Goal: Task Accomplishment & Management: Complete application form

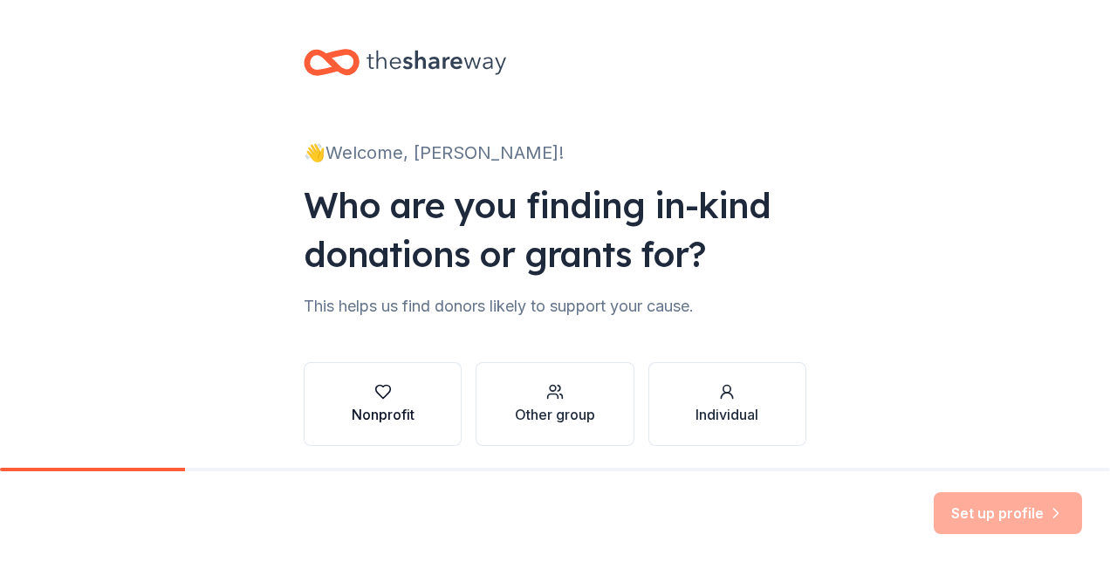
click at [353, 396] on div "button" at bounding box center [383, 391] width 63 height 17
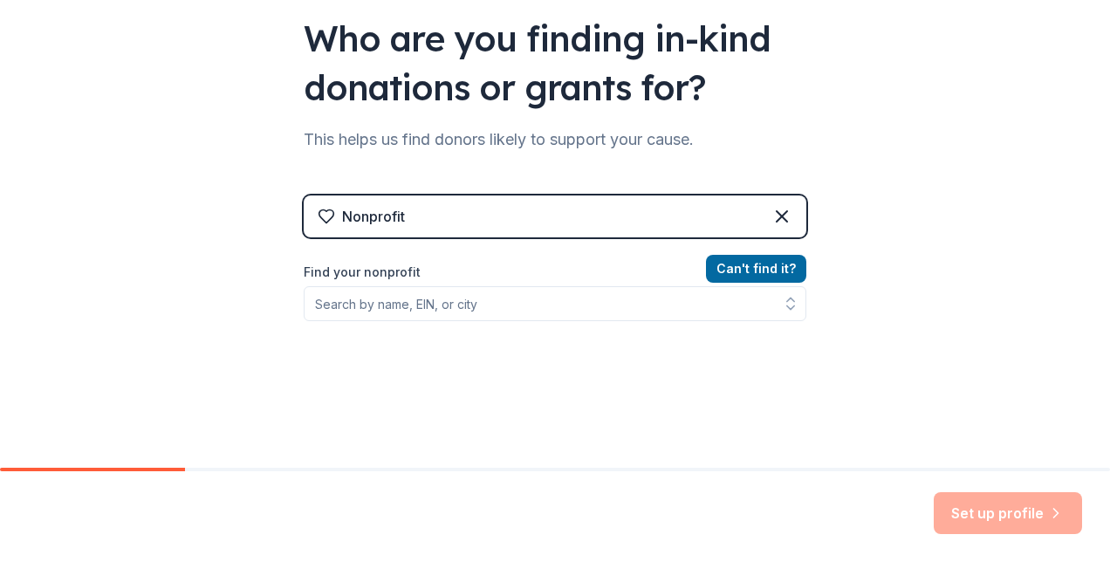
scroll to position [194, 0]
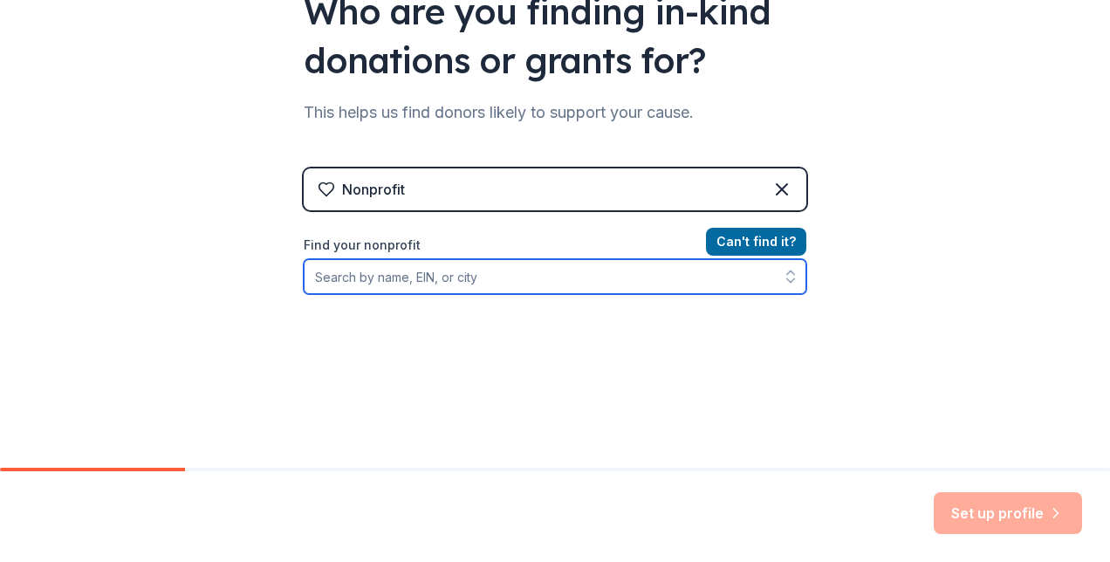
click at [510, 273] on input "Find your nonprofit" at bounding box center [555, 276] width 503 height 35
click at [452, 289] on input "Find your nonprofit" at bounding box center [555, 276] width 503 height 35
paste input "[US_EMPLOYER_IDENTIFICATION_NUMBER]"
type input "[US_EMPLOYER_IDENTIFICATION_NUMBER]"
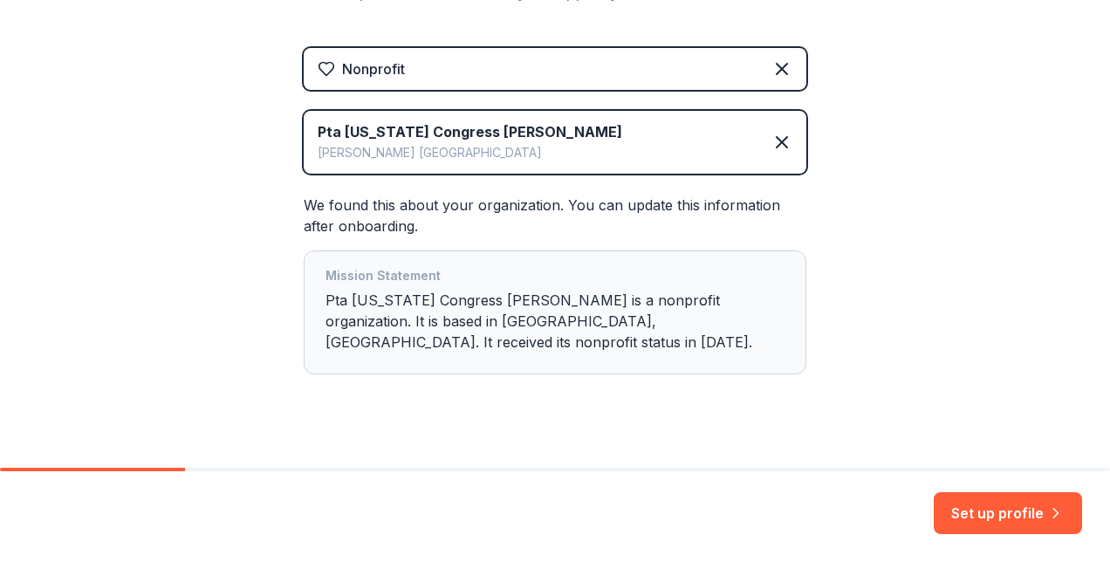
scroll to position [318, 0]
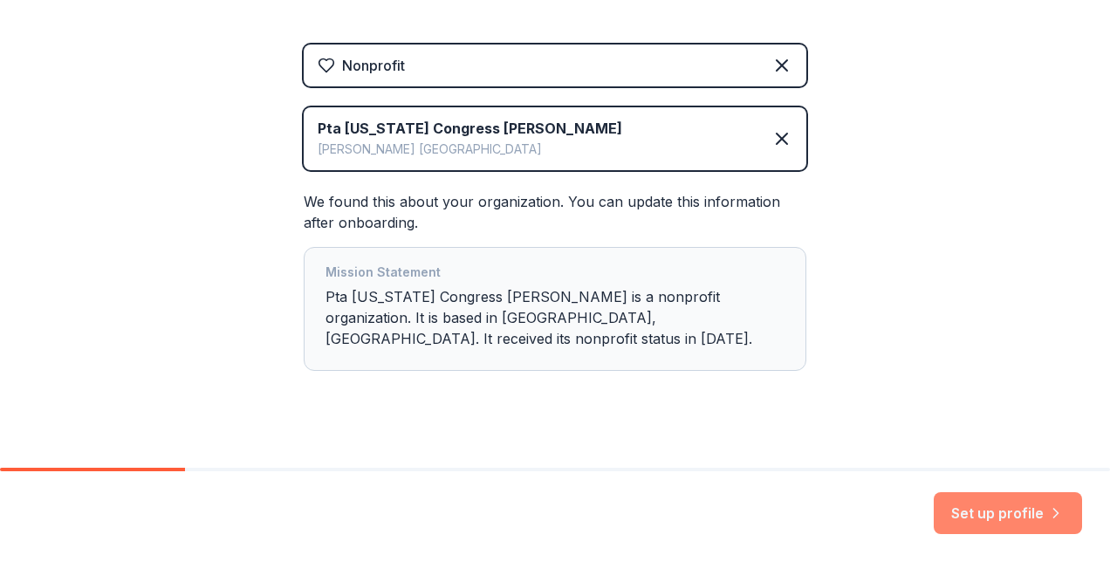
click at [1018, 512] on button "Set up profile" at bounding box center [1008, 513] width 148 height 42
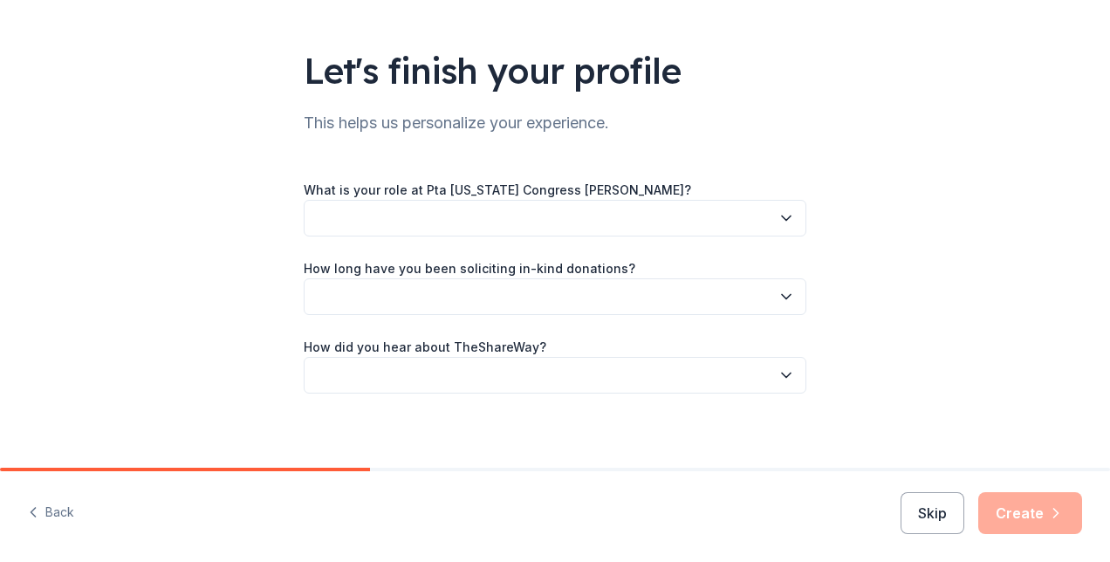
scroll to position [97, 0]
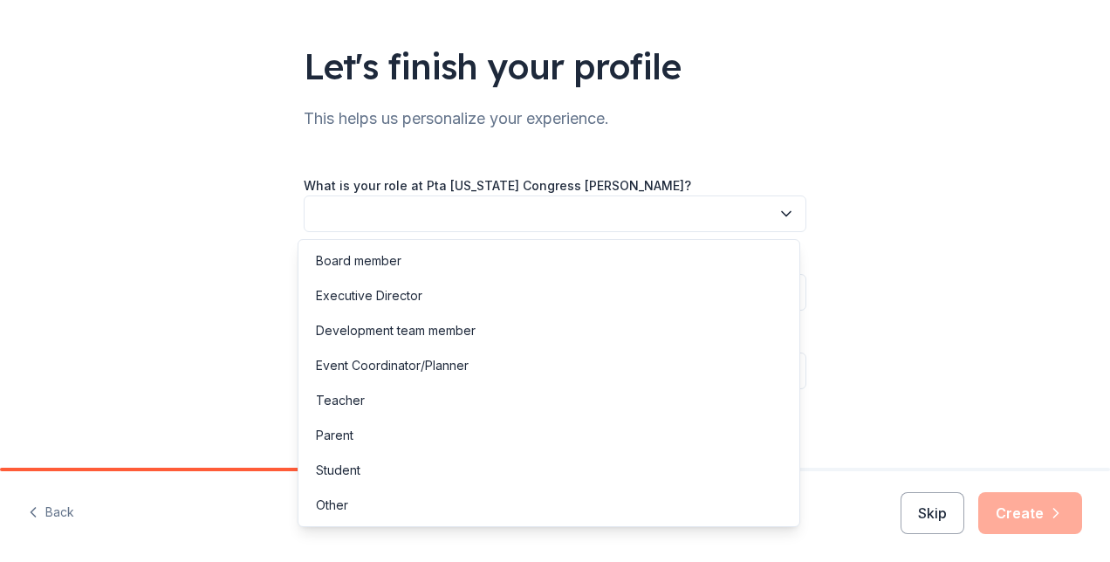
click at [599, 219] on button "button" at bounding box center [555, 214] width 503 height 37
click at [470, 380] on div "Event Coordinator/Planner" at bounding box center [549, 365] width 494 height 35
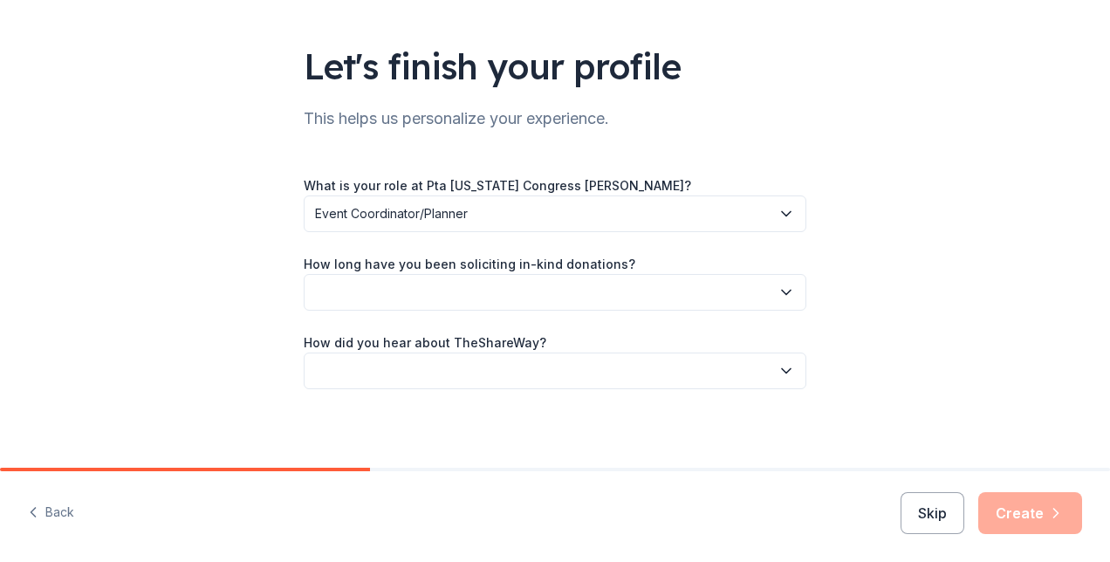
click at [510, 291] on button "button" at bounding box center [555, 292] width 503 height 37
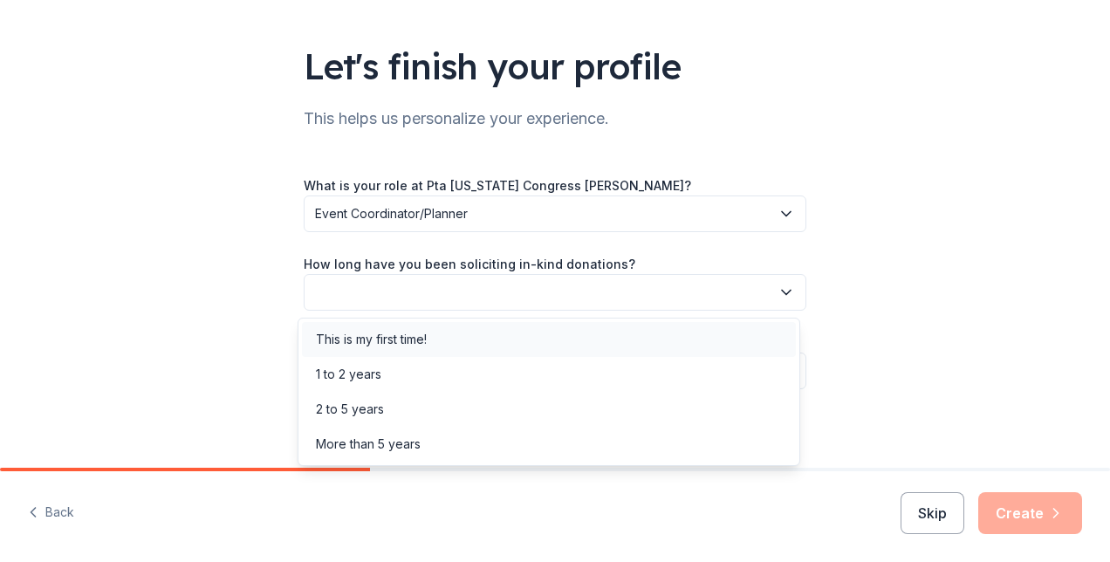
click at [471, 340] on div "This is my first time!" at bounding box center [549, 339] width 494 height 35
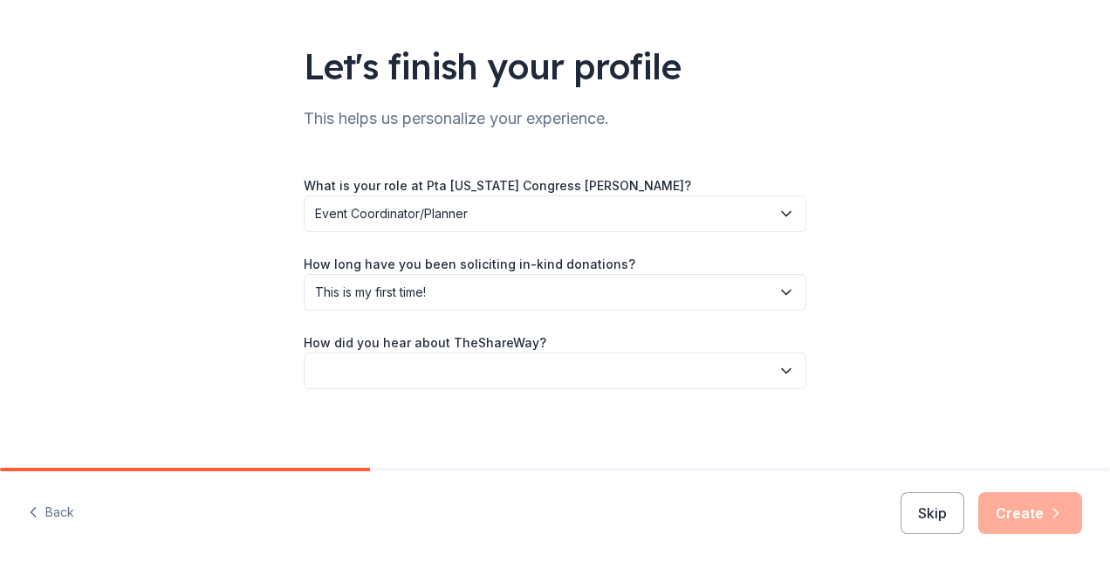
click at [455, 366] on button "button" at bounding box center [555, 371] width 503 height 37
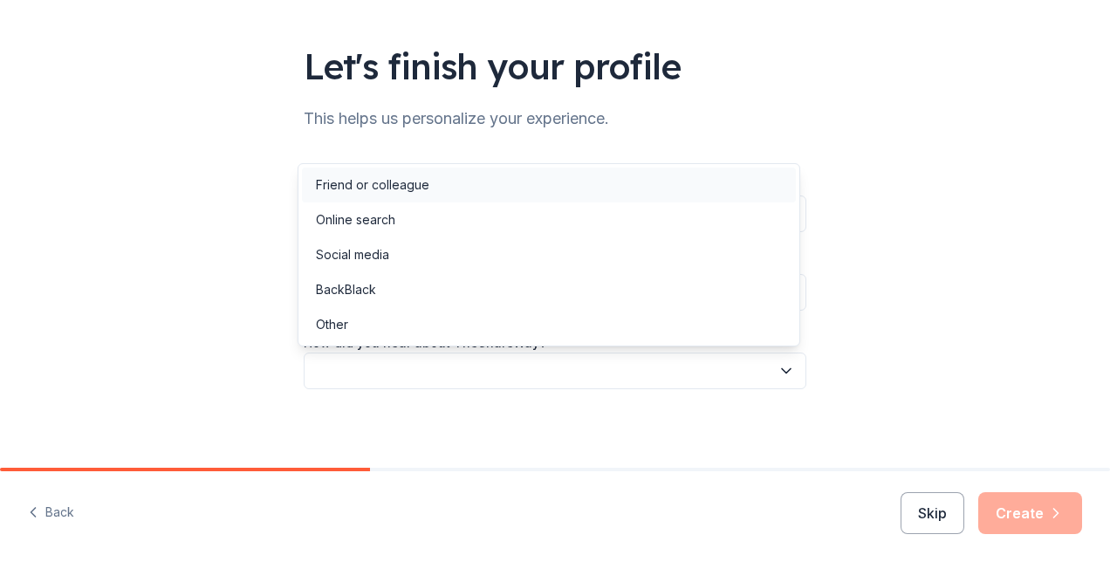
click at [487, 192] on div "Friend or colleague" at bounding box center [549, 185] width 494 height 35
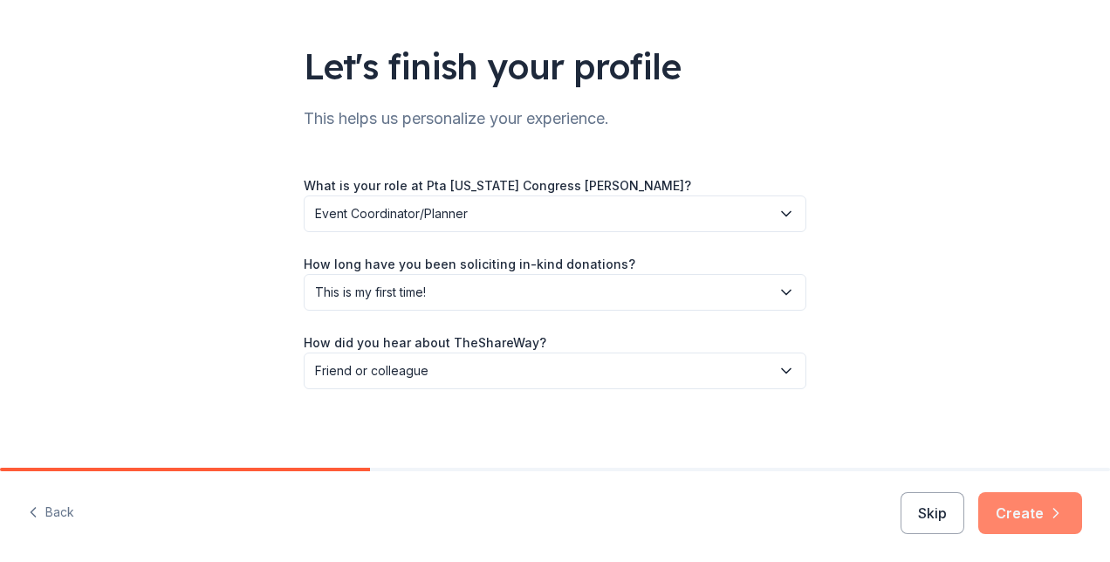
click at [1032, 505] on button "Create" at bounding box center [1031, 513] width 104 height 42
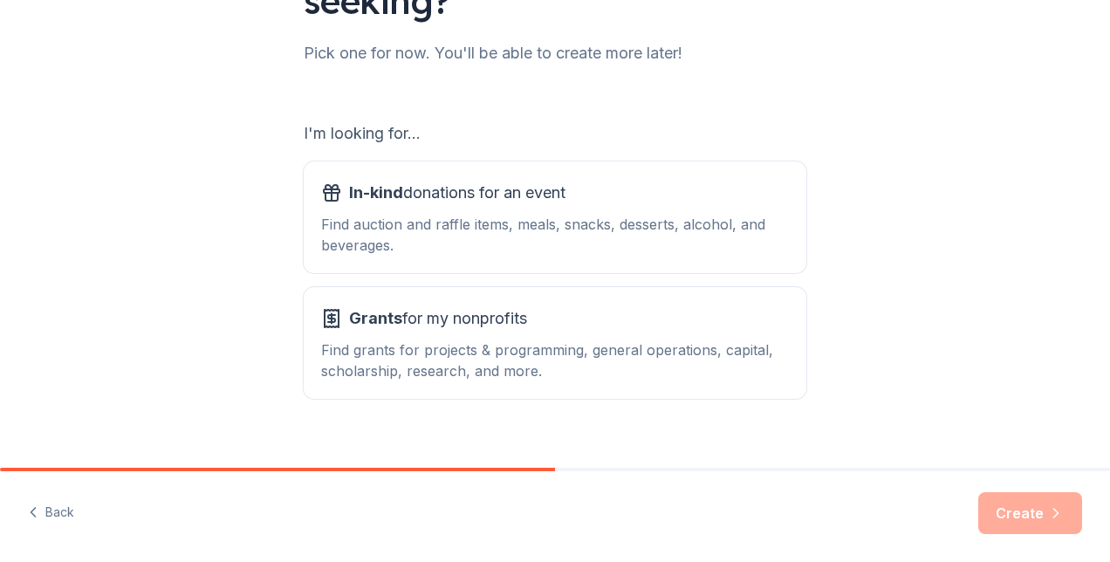
scroll to position [220, 0]
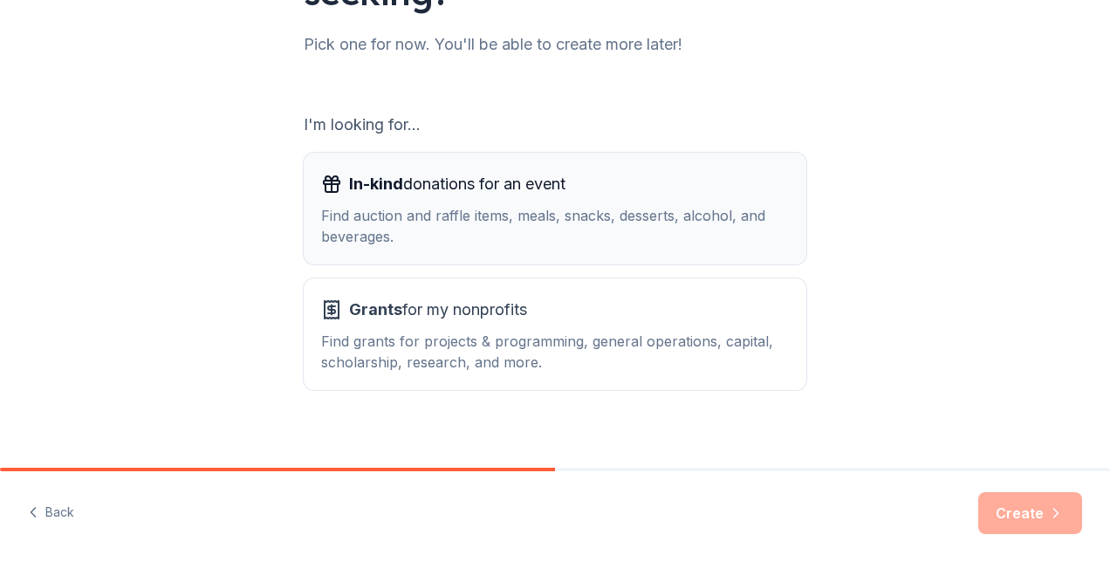
click at [618, 216] on div "Find auction and raffle items, meals, snacks, desserts, alcohol, and beverages." at bounding box center [555, 226] width 468 height 42
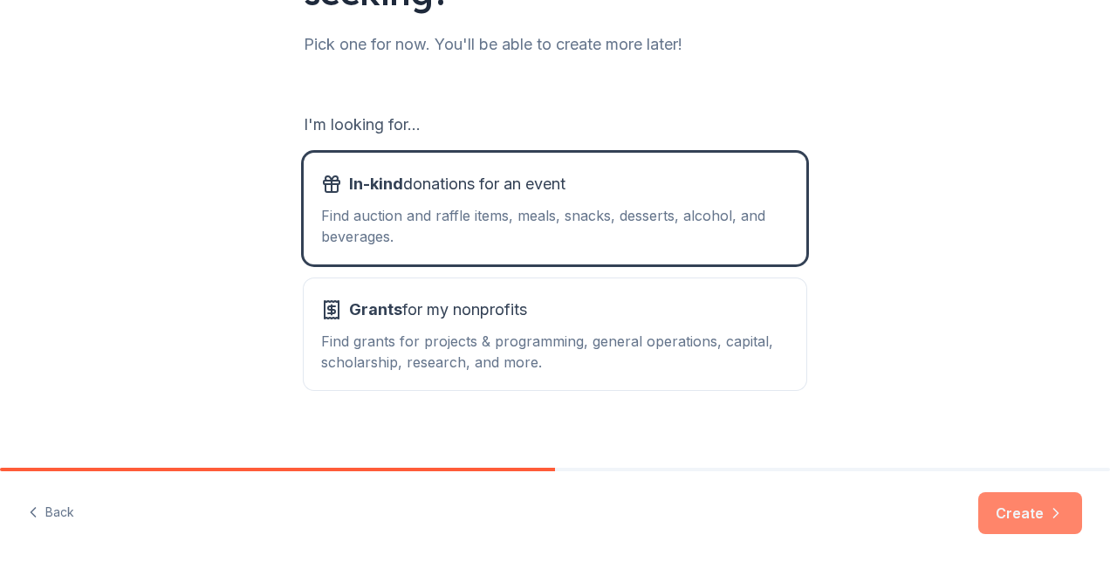
click at [1028, 520] on button "Create" at bounding box center [1031, 513] width 104 height 42
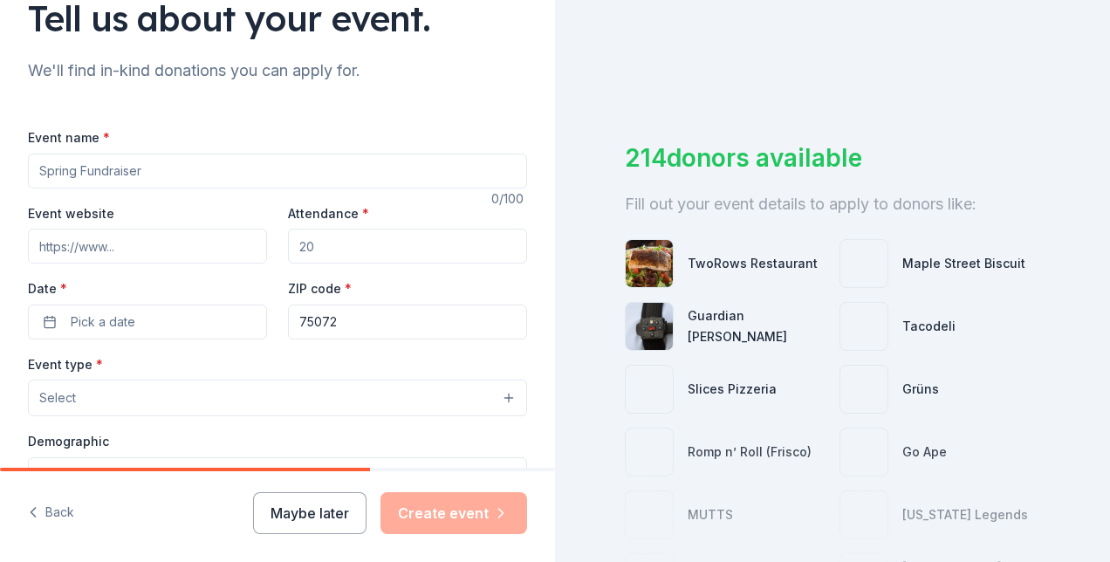
scroll to position [155, 0]
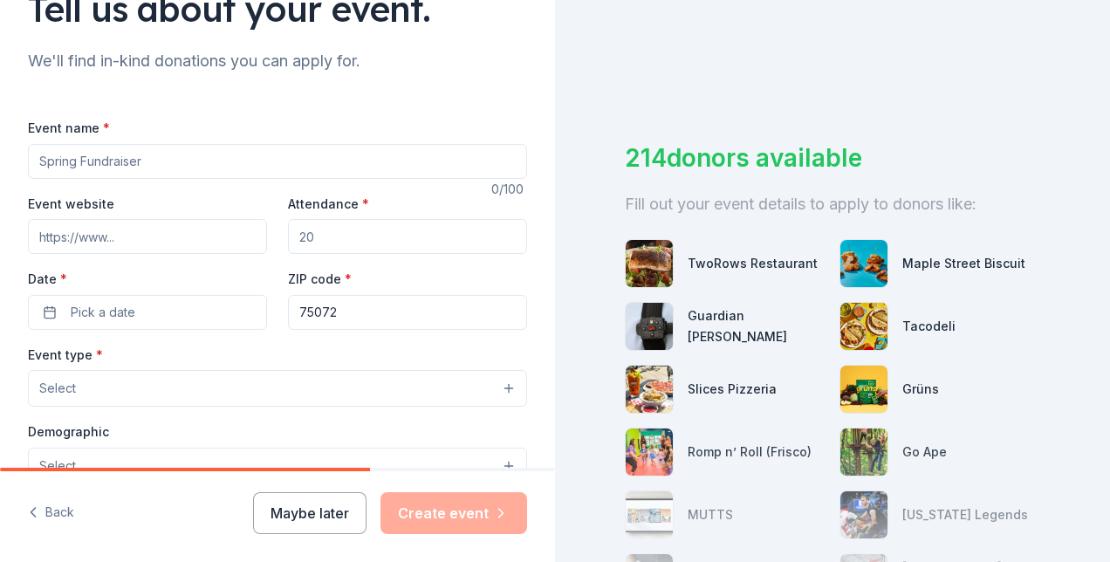
click at [168, 157] on input "Event name *" at bounding box center [277, 161] width 499 height 35
type input "G"
type input "Winter Glow Family Fundraiser"
click at [435, 237] on input "Attendance *" at bounding box center [407, 236] width 239 height 35
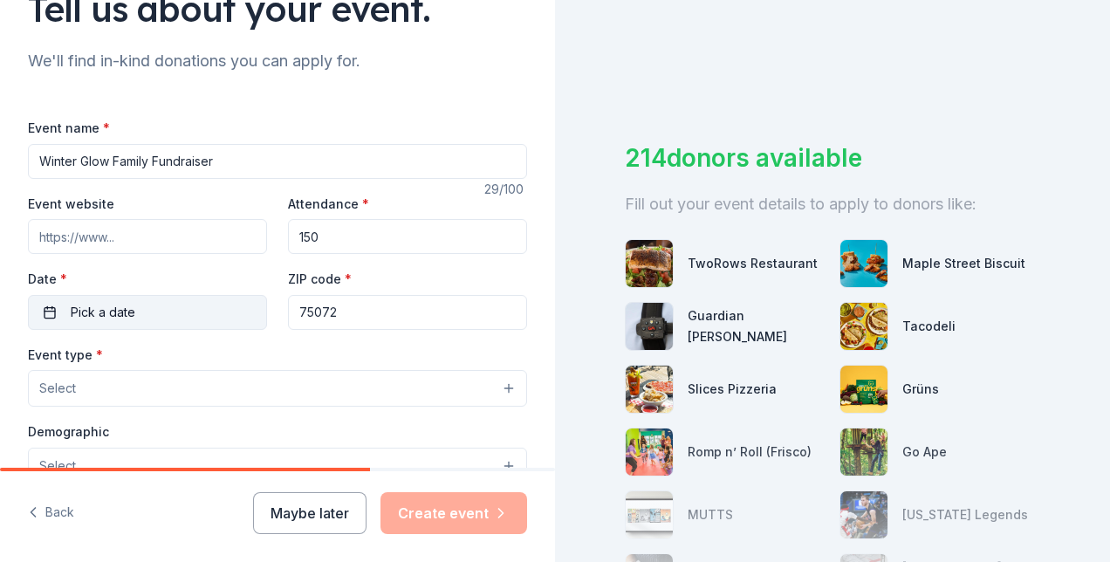
type input "150"
click at [132, 325] on button "Pick a date" at bounding box center [147, 312] width 239 height 35
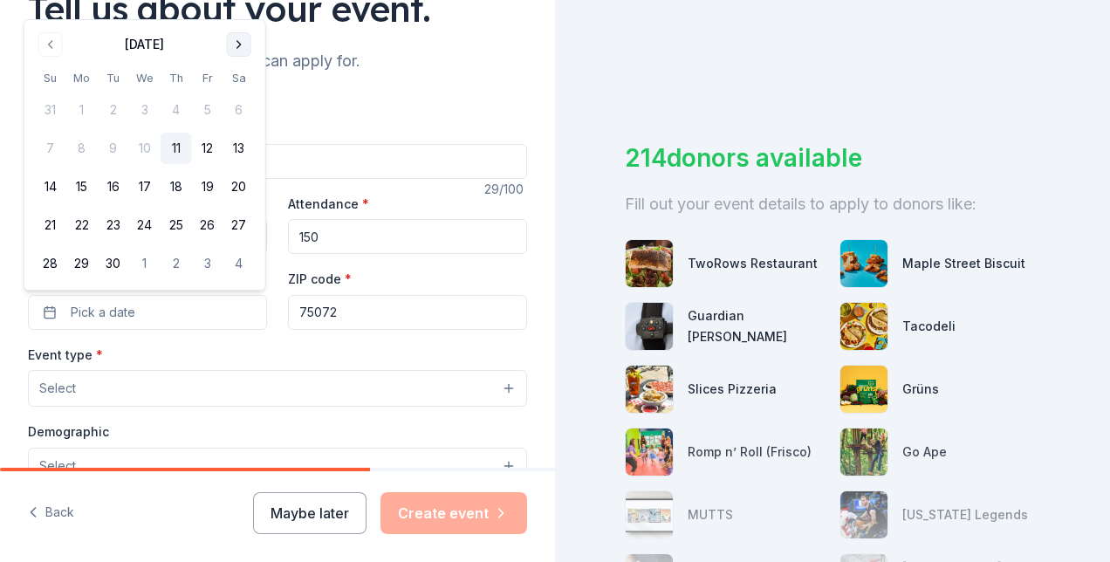
click at [241, 50] on button "Go to next month" at bounding box center [239, 44] width 24 height 24
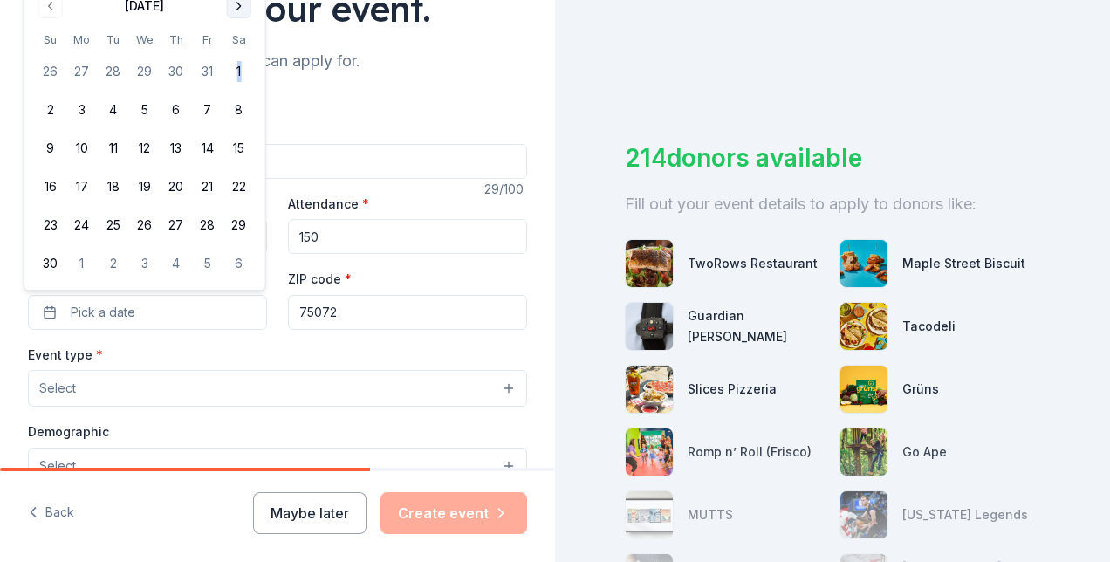
click at [241, 50] on tbody "26 27 28 29 30 31 1 2 3 4 5 6 7 8 9 10 11 12 13 14 15 16 17 18 19 20 21 22 23 2…" at bounding box center [145, 164] width 220 height 230
drag, startPoint x: 241, startPoint y: 50, endPoint x: 239, endPoint y: 3, distance: 46.3
click at [239, 3] on button "Go to next month" at bounding box center [239, 6] width 24 height 24
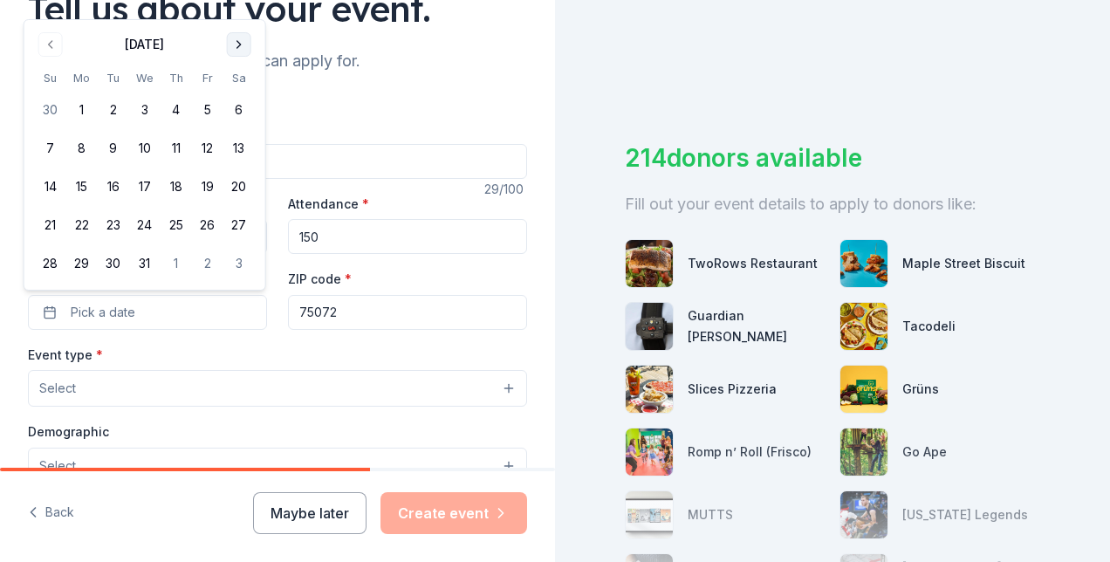
click at [239, 38] on button "Go to next month" at bounding box center [239, 44] width 24 height 24
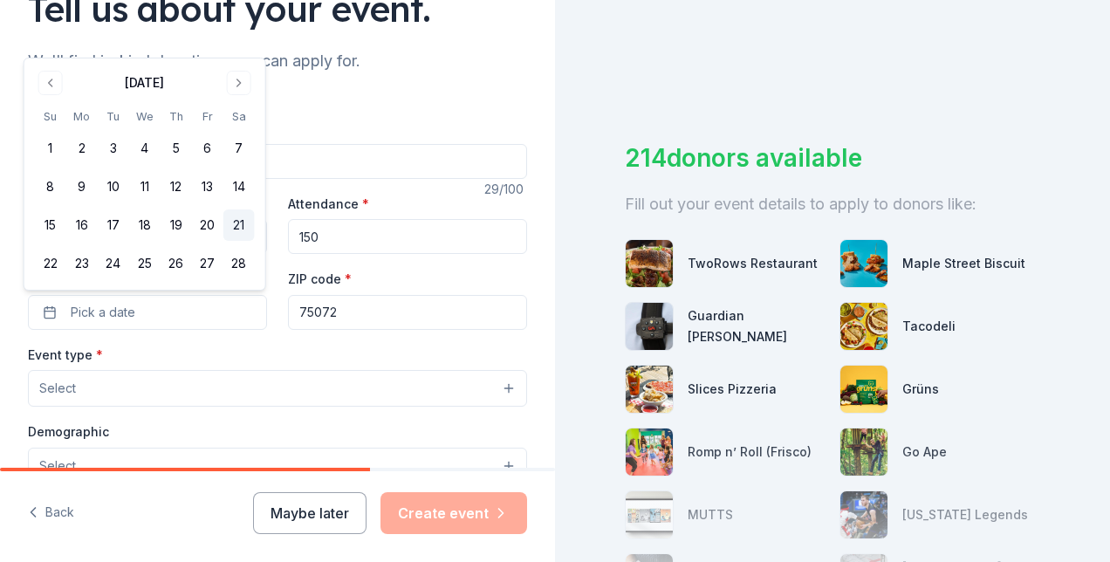
click at [242, 221] on button "21" at bounding box center [238, 225] width 31 height 31
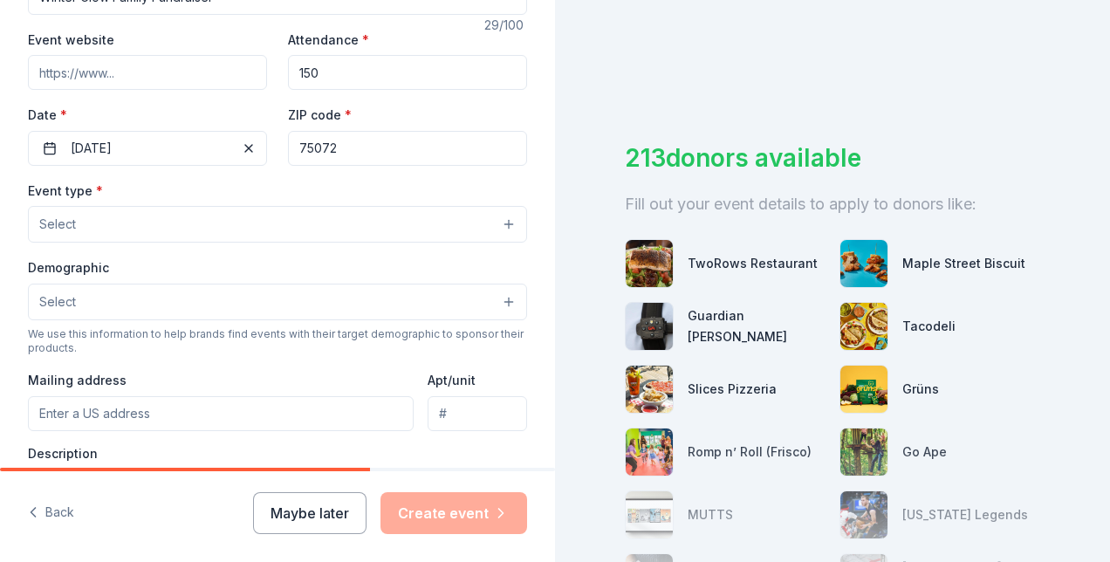
scroll to position [322, 0]
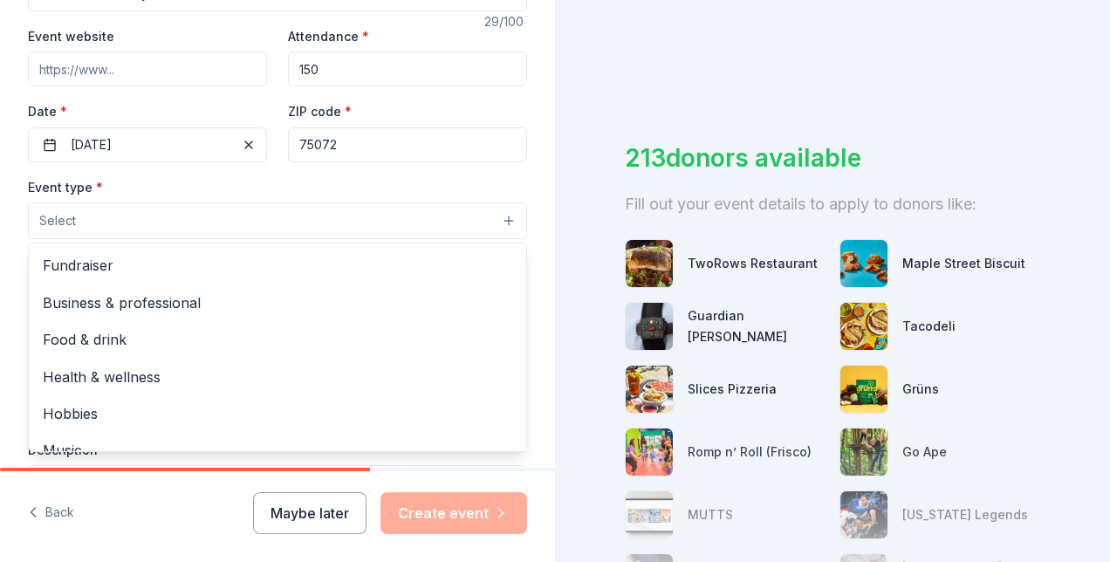
click at [194, 224] on button "Select" at bounding box center [277, 221] width 499 height 37
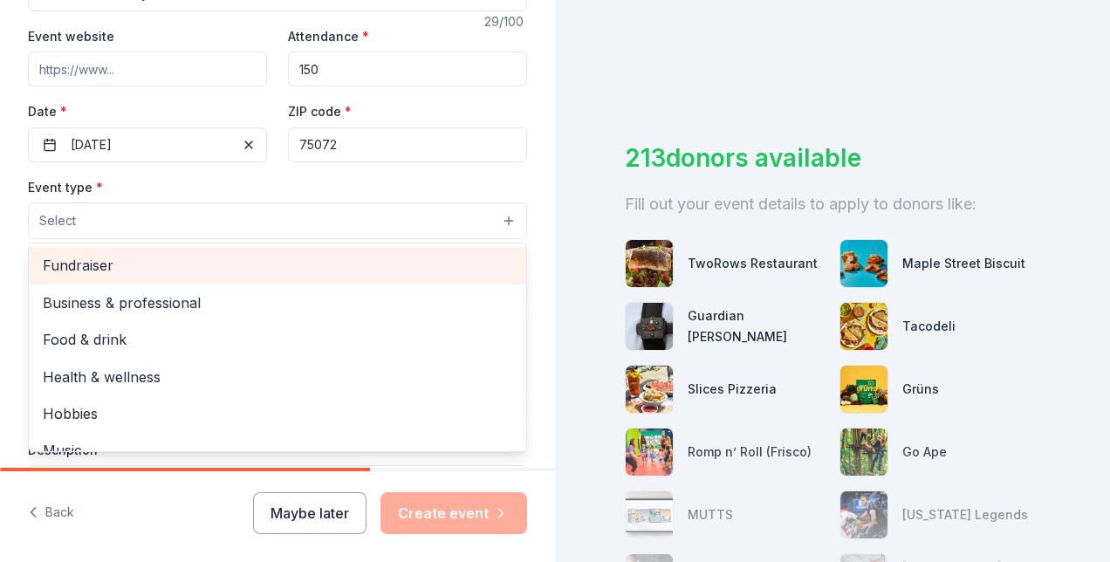
click at [148, 255] on span "Fundraiser" at bounding box center [278, 265] width 470 height 23
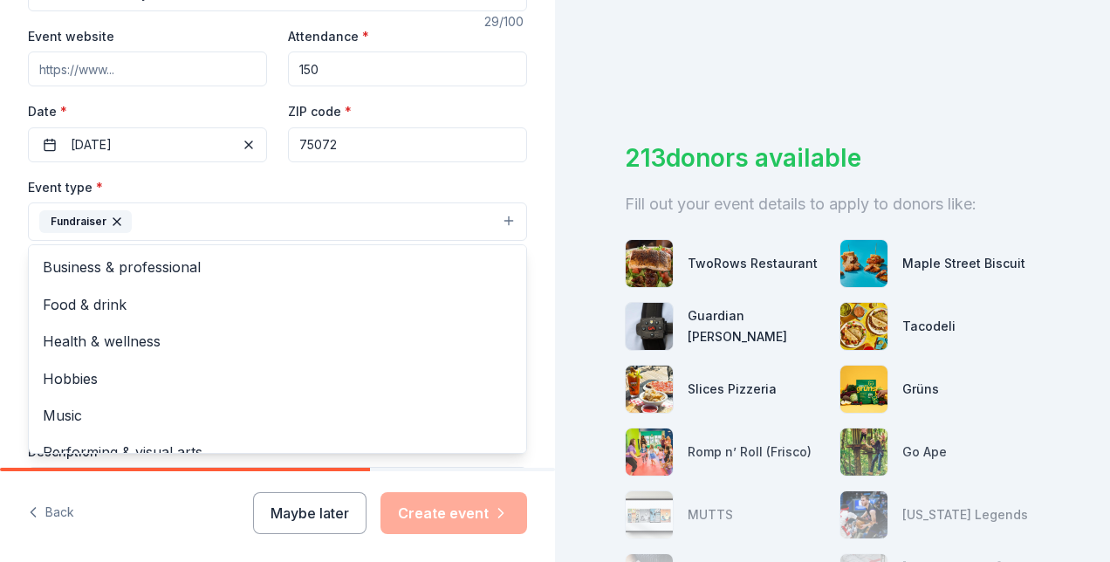
click at [397, 177] on div "Event type * Fundraiser Business & professional Food & drink Health & wellness …" at bounding box center [277, 208] width 499 height 65
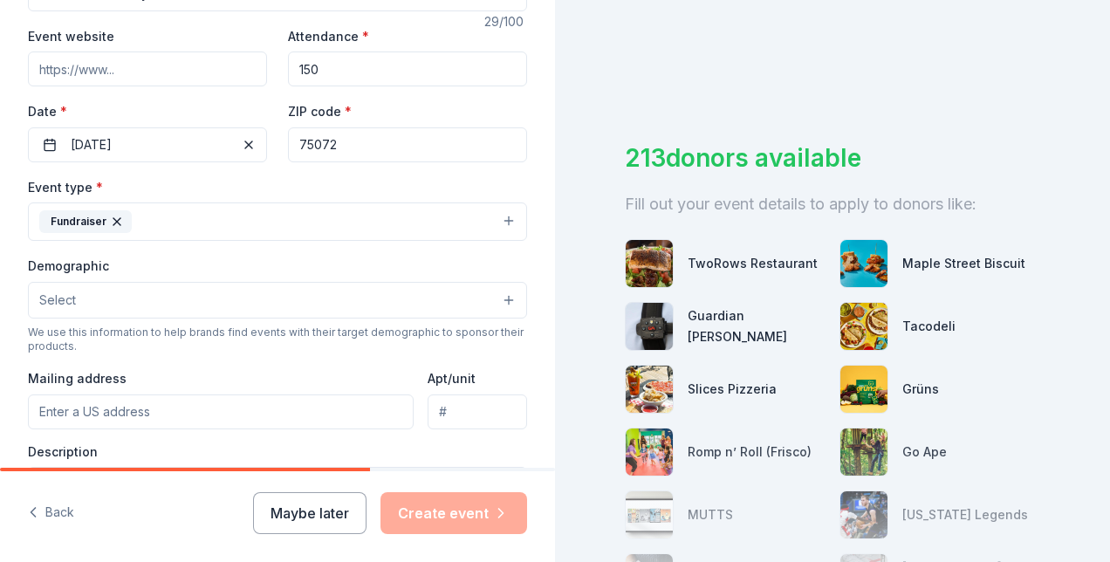
click at [440, 217] on button "Fundraiser" at bounding box center [277, 222] width 499 height 38
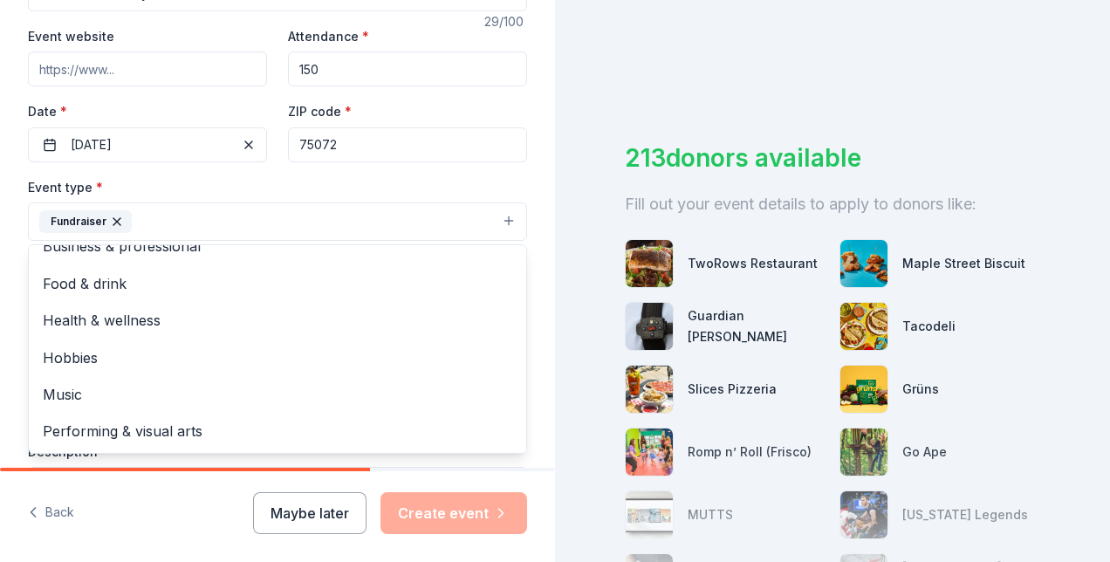
scroll to position [0, 0]
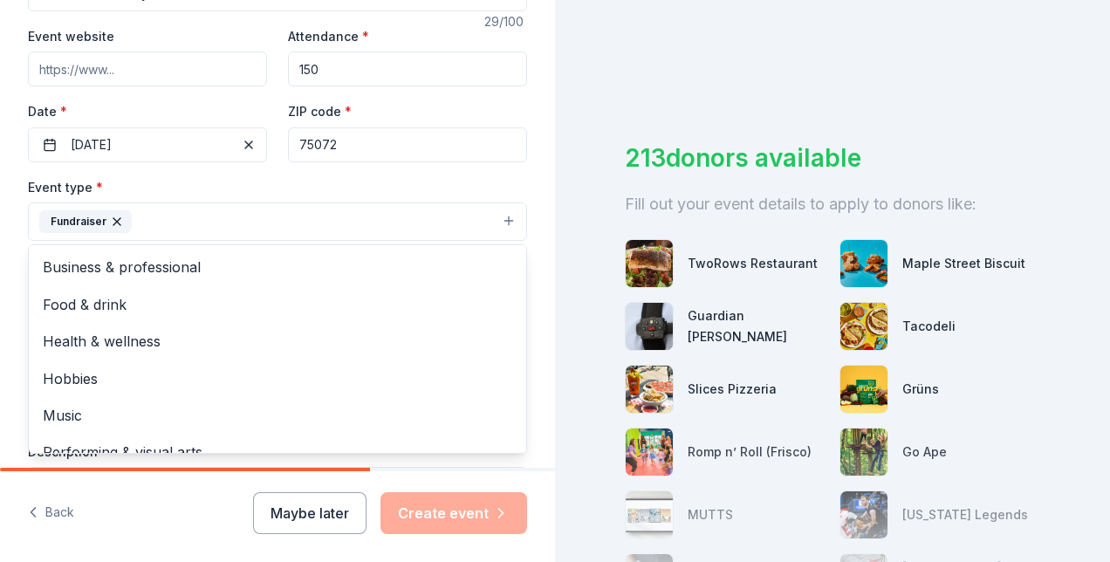
click at [513, 177] on div "Tell us about your event. We'll find in-kind donations you can apply for. Event…" at bounding box center [277, 260] width 555 height 1164
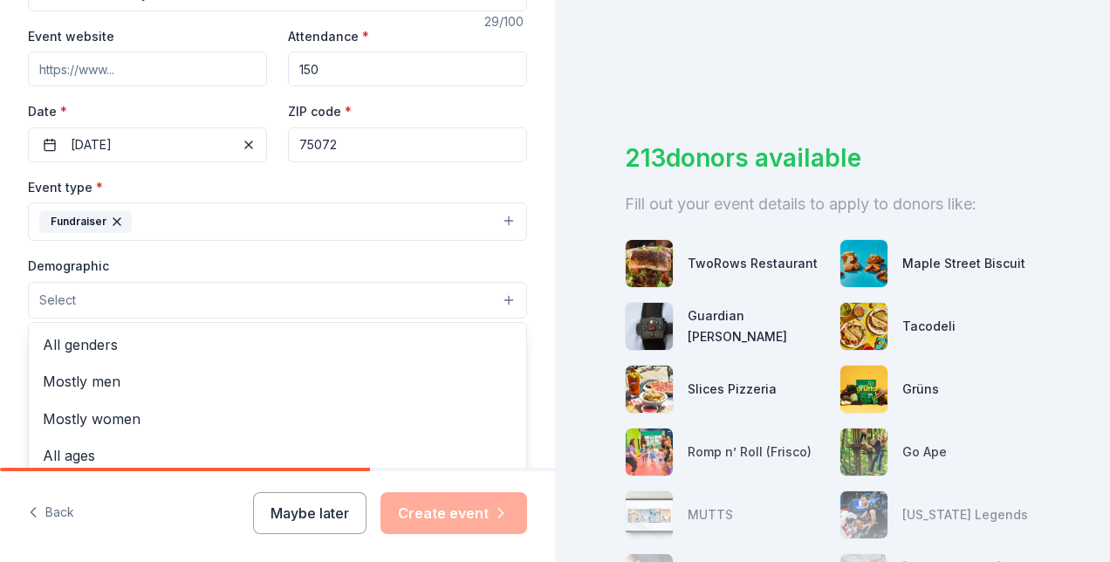
click at [402, 289] on button "Select" at bounding box center [277, 300] width 499 height 37
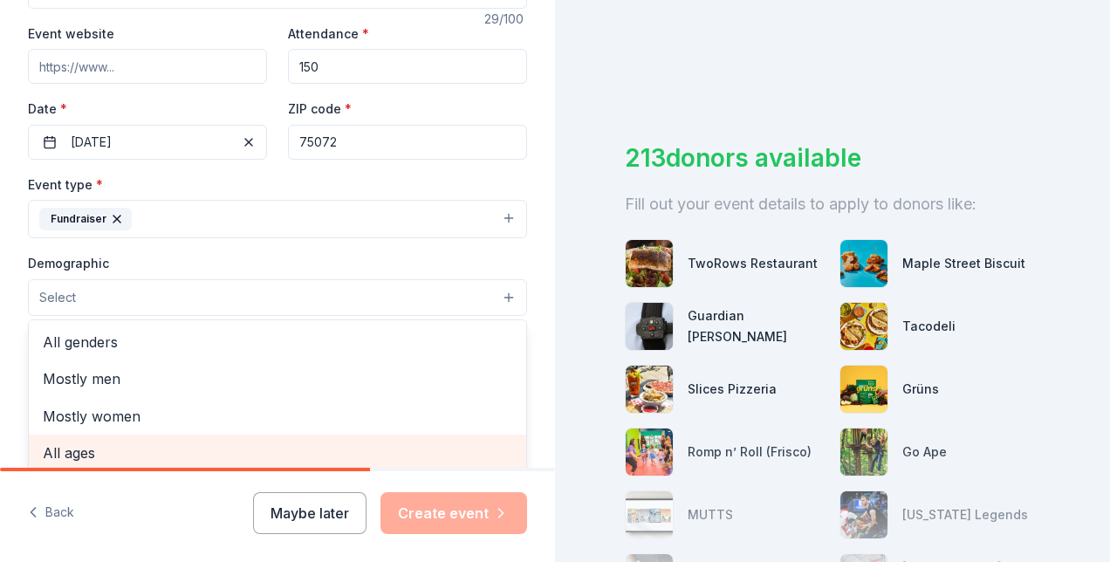
click at [253, 442] on span "All ages" at bounding box center [278, 453] width 470 height 23
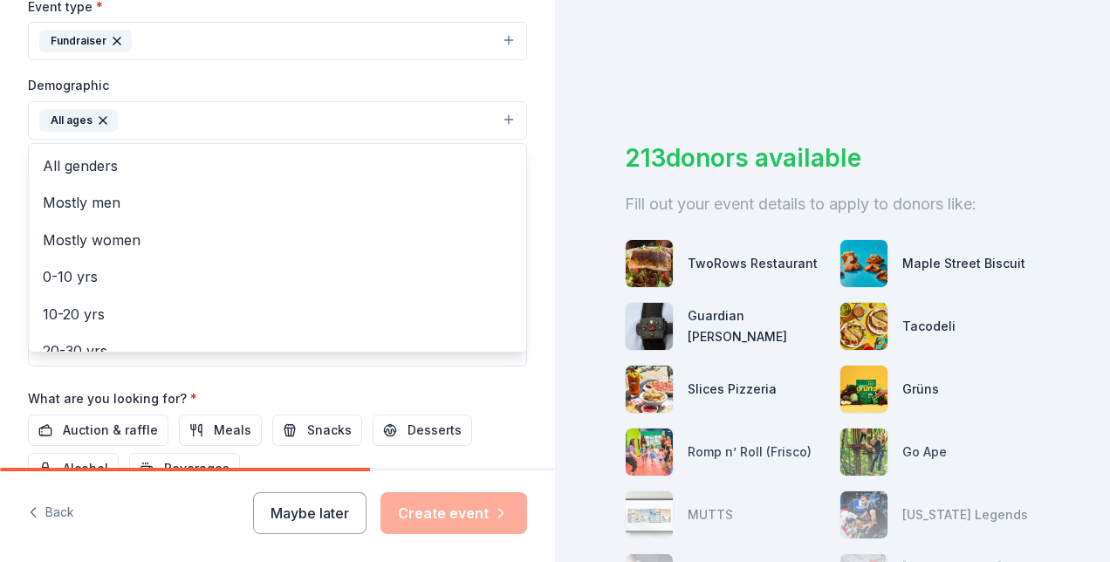
scroll to position [505, 0]
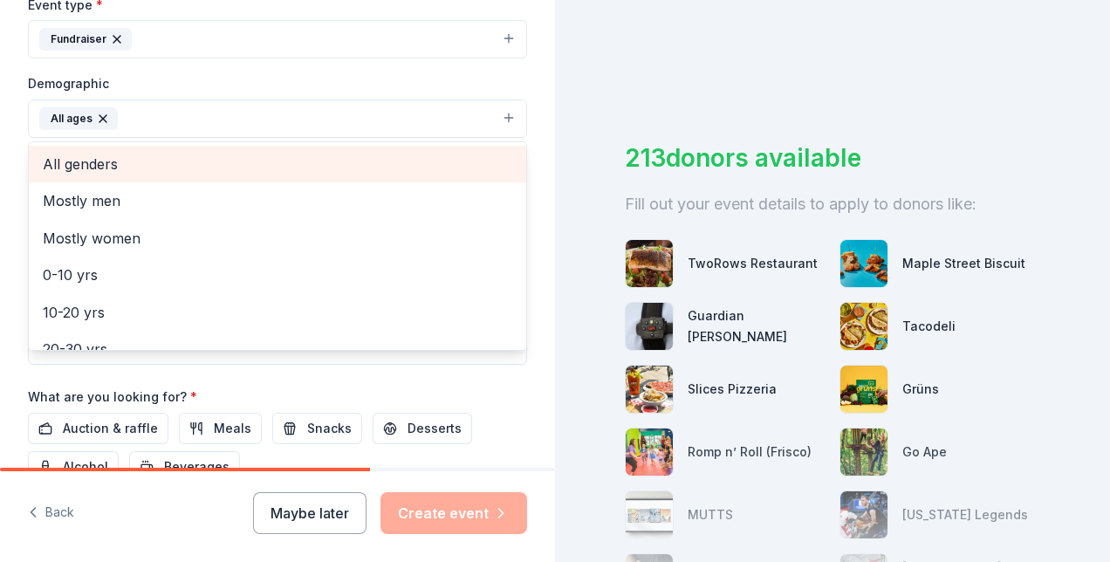
click at [168, 162] on span "All genders" at bounding box center [278, 164] width 470 height 23
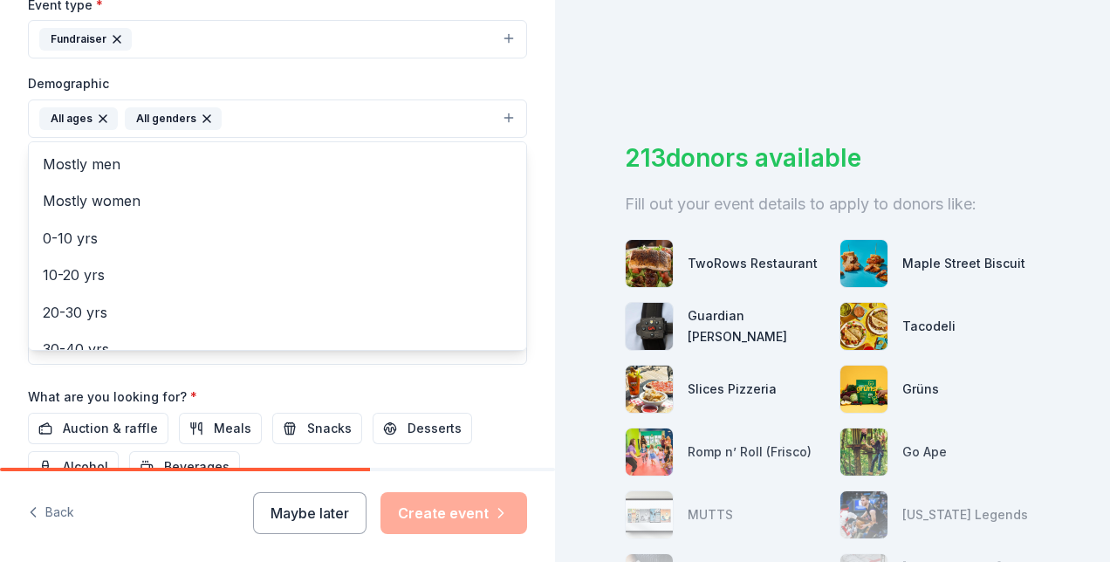
click at [535, 202] on div "Tell us about your event. We'll find in-kind donations you can apply for. Event…" at bounding box center [277, 77] width 555 height 1165
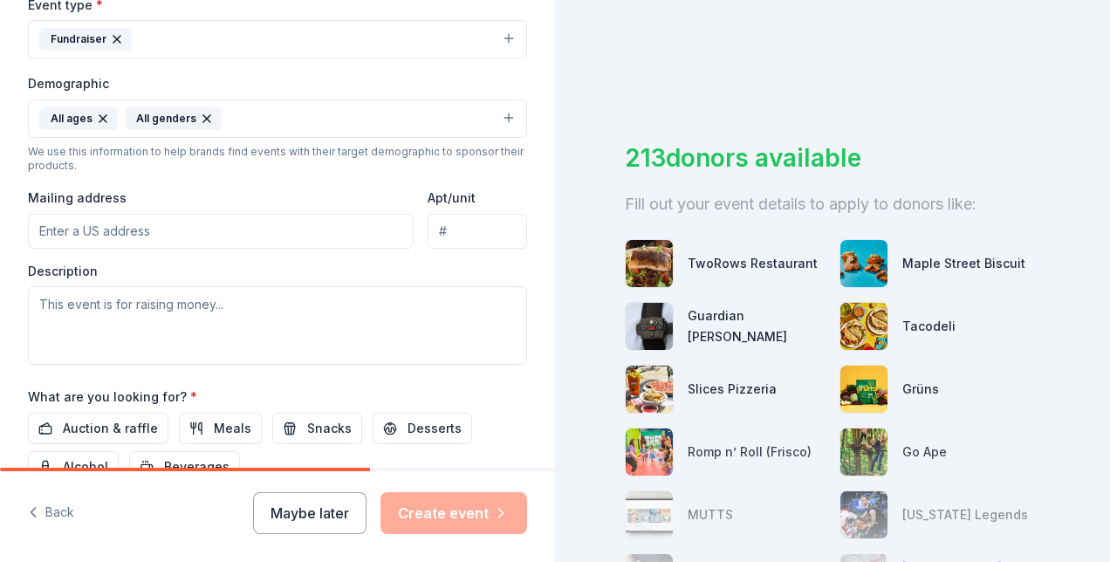
click at [185, 218] on input "Mailing address" at bounding box center [221, 231] width 386 height 35
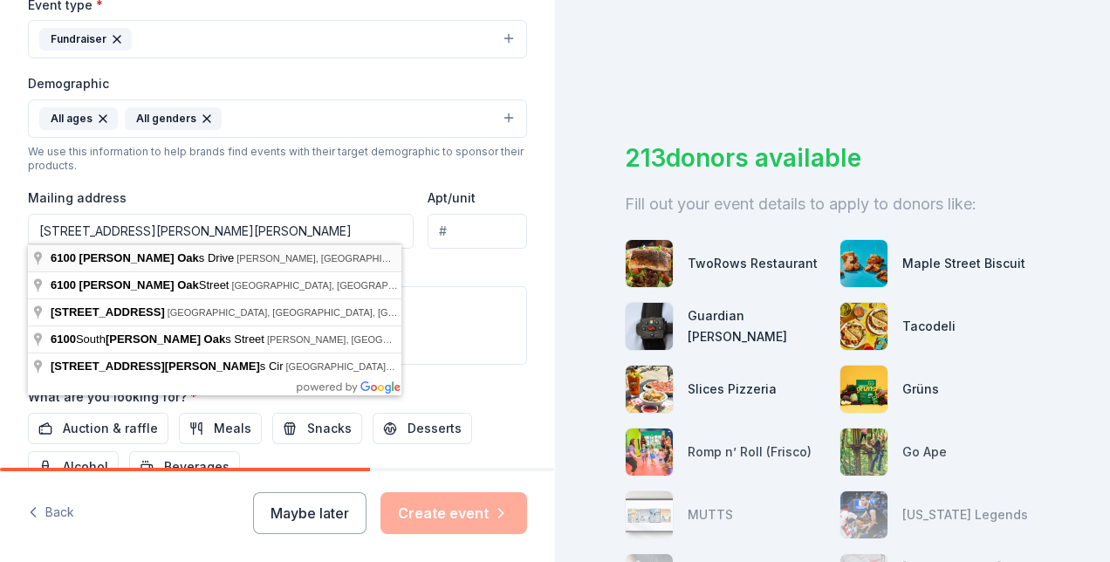
type input "6100 Glen Oaks Drive, McKinney, TX, 75072"
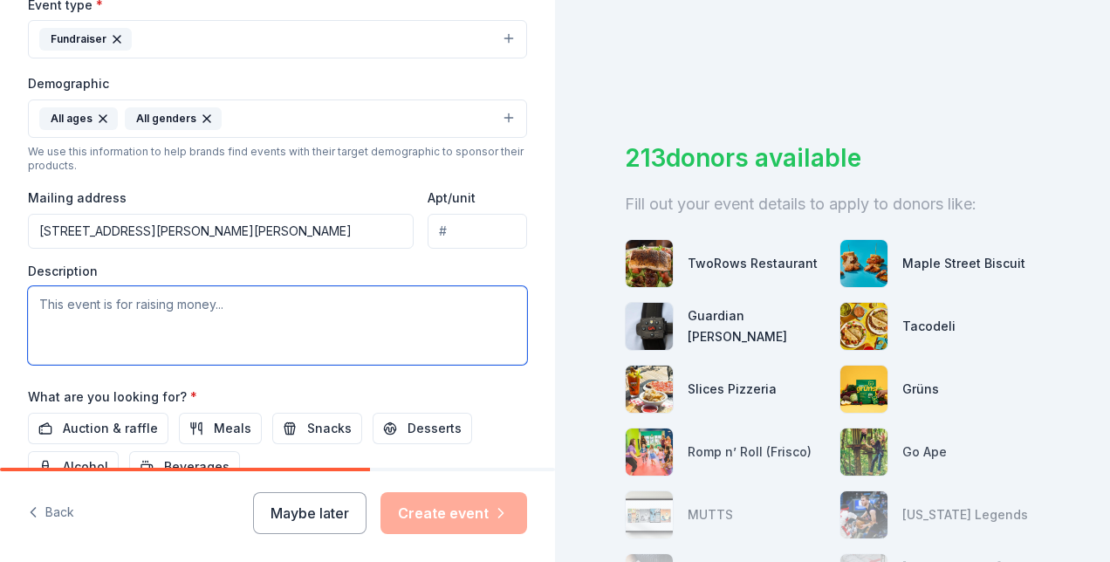
click at [331, 315] on textarea at bounding box center [277, 325] width 499 height 79
paste textarea "We’re reaching out on behalf of the Glen Oaks Elementary PTA in McKinney, to in…"
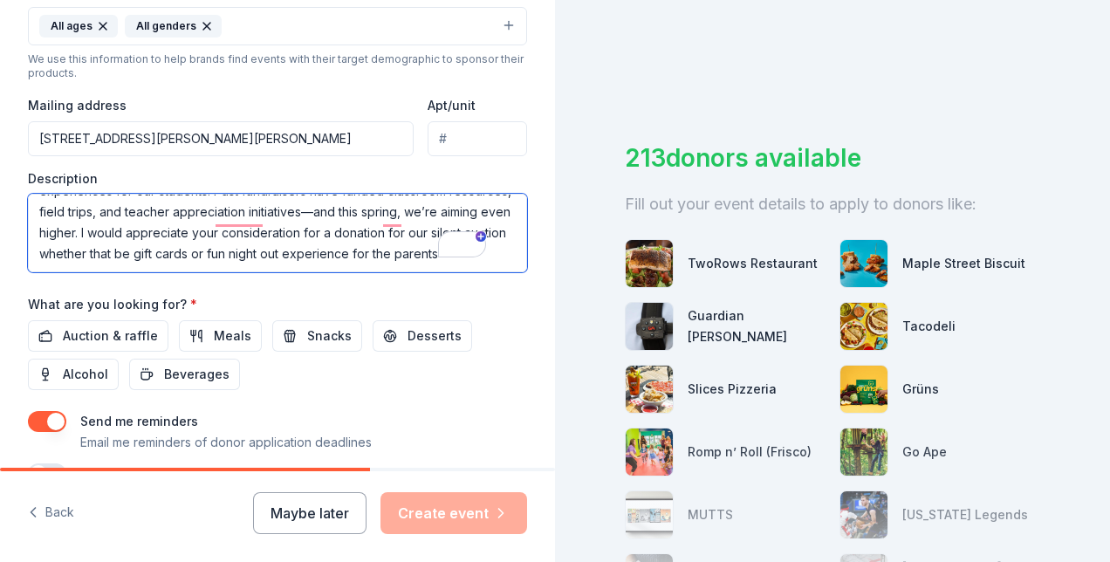
scroll to position [591, 0]
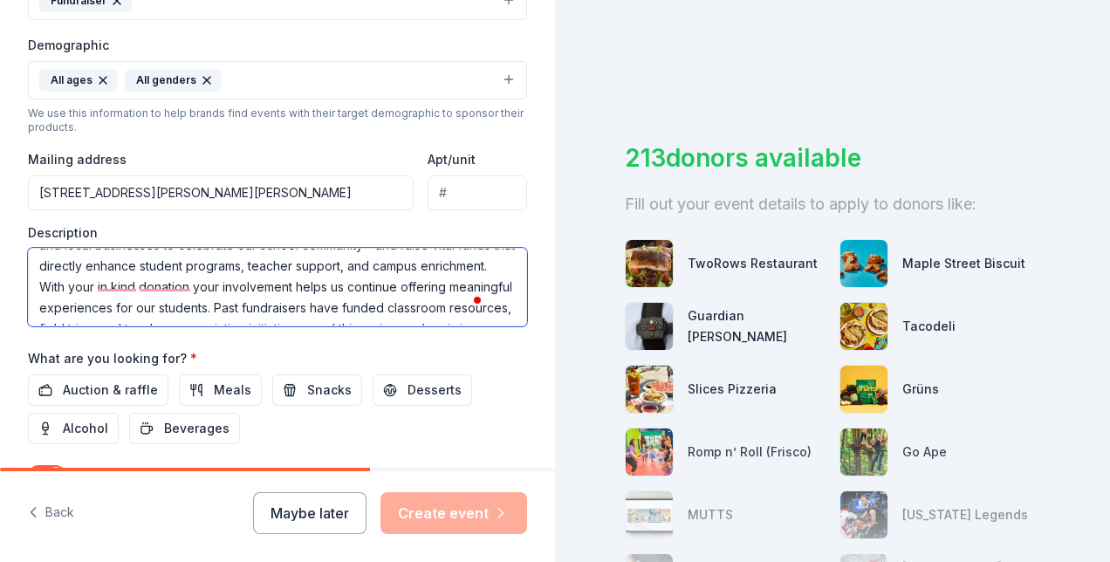
click at [38, 282] on textarea "We’re reaching out on behalf of the Glen Oaks Elementary PTA in McKinney, to in…" at bounding box center [277, 287] width 499 height 79
click at [365, 254] on textarea "We’re reaching out on behalf of the Glen Oaks Elementary PTA in McKinney, to in…" at bounding box center [277, 287] width 499 height 79
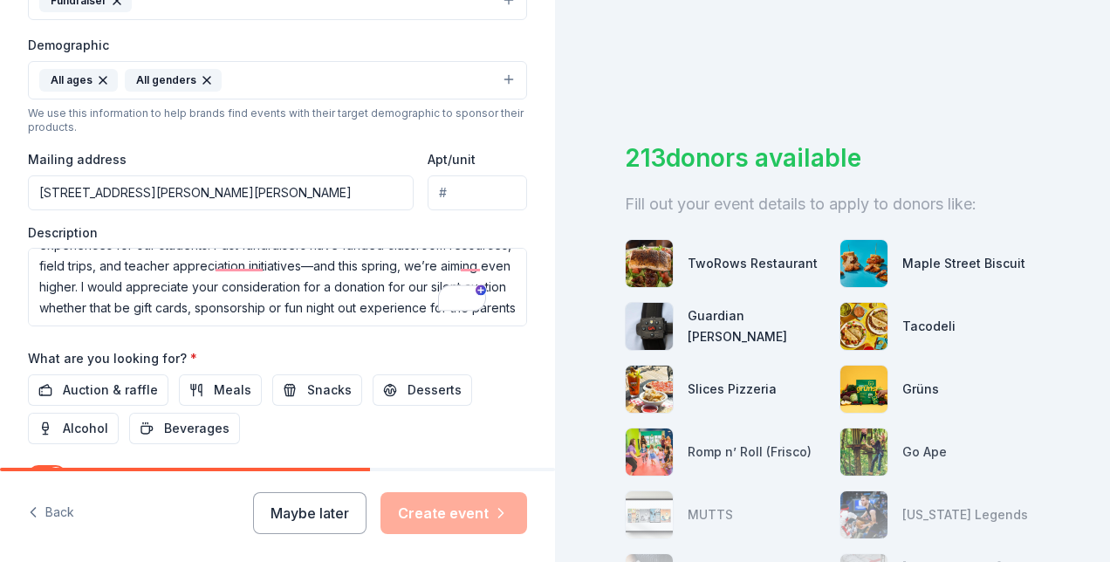
click at [0, 318] on html "Tell us about your event. We'll find in-kind donations you can apply for. Event…" at bounding box center [555, 281] width 1110 height 562
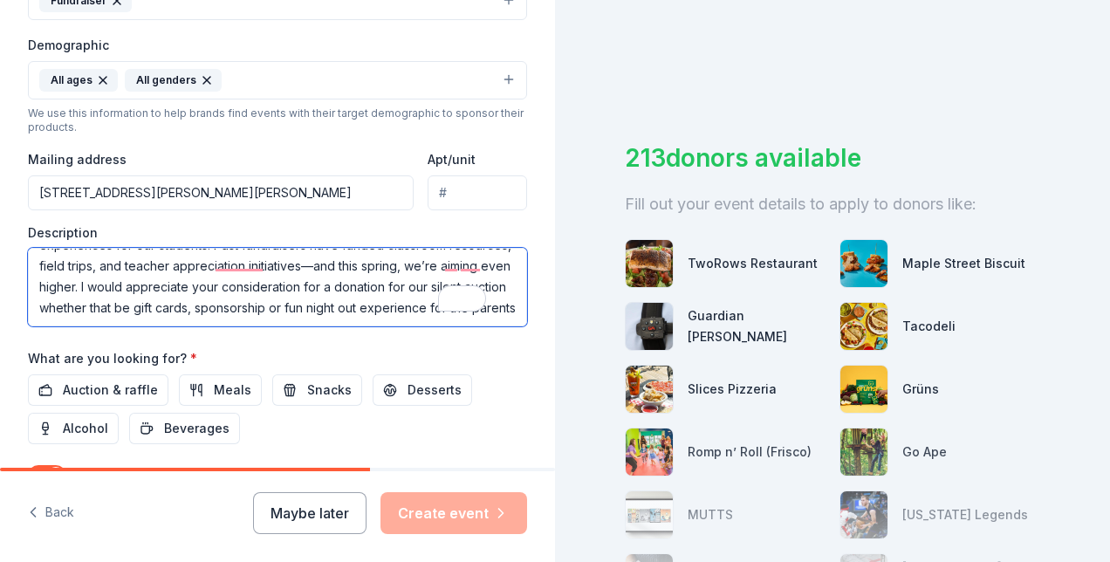
drag, startPoint x: 251, startPoint y: 278, endPoint x: 12, endPoint y: 295, distance: 239.8
click at [12, 295] on div "Tell us about your event. We'll find in-kind donations you can apply for. Event…" at bounding box center [277, 39] width 555 height 1165
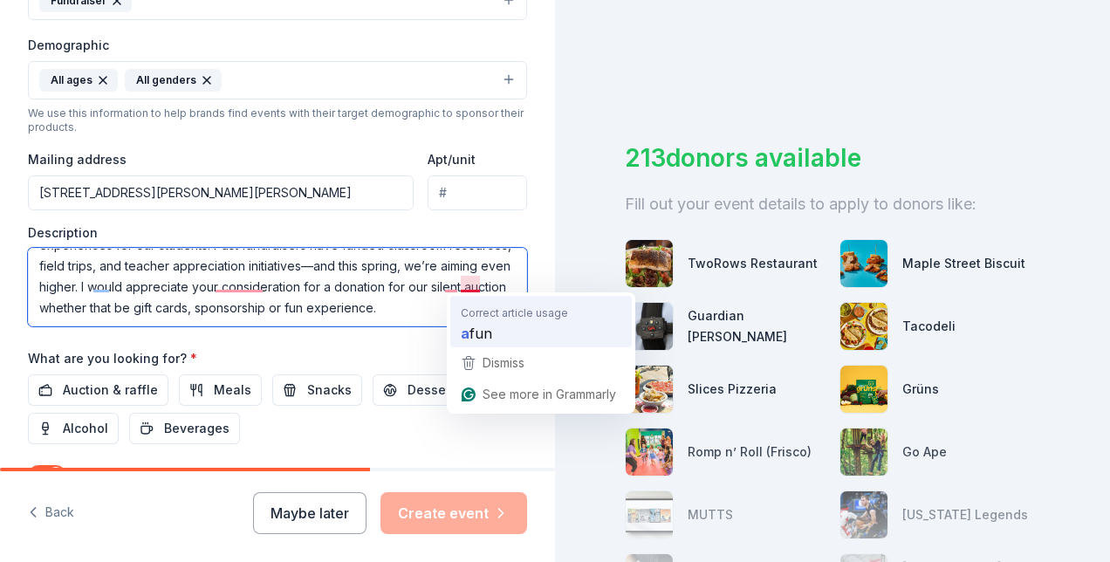
type textarea "We’re reaching out on behalf of the Glen Oaks Elementary PTA in McKinney, to in…"
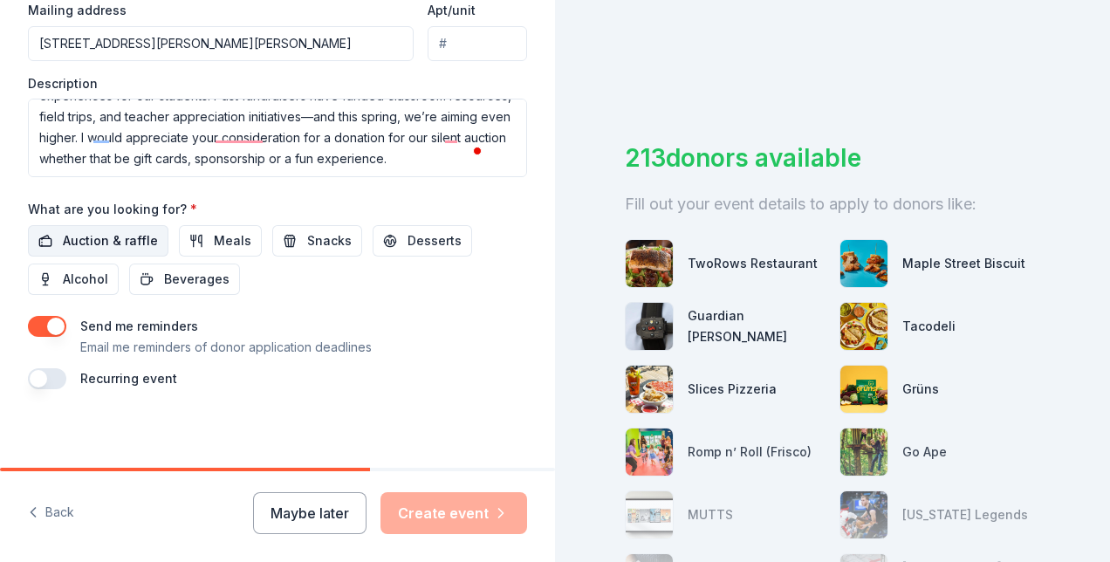
click at [118, 246] on button "Auction & raffle" at bounding box center [98, 240] width 141 height 31
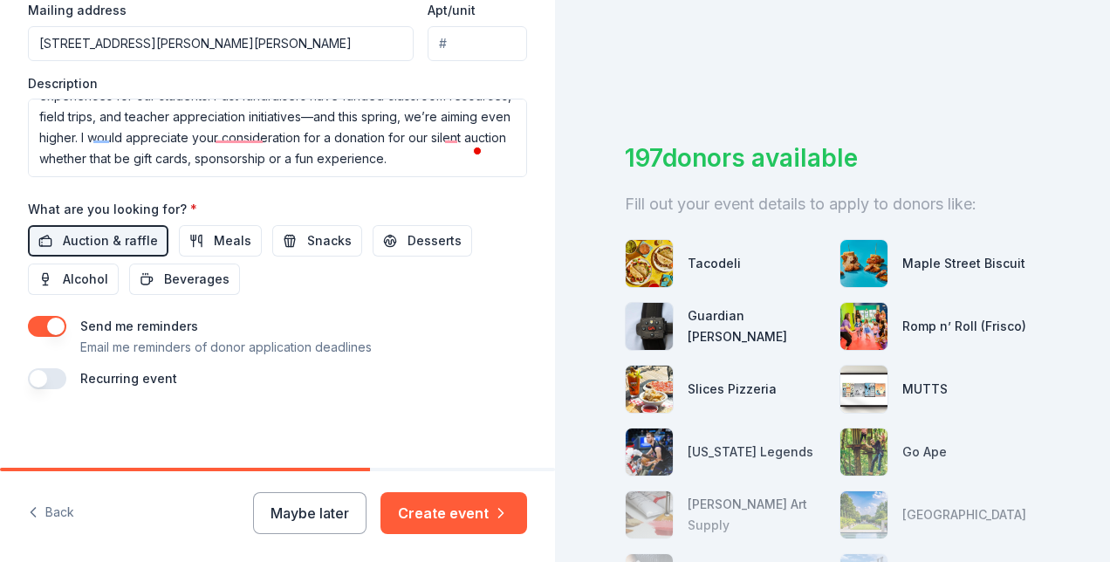
click at [52, 323] on button "button" at bounding box center [47, 326] width 38 height 21
click at [436, 509] on button "Create event" at bounding box center [454, 513] width 147 height 42
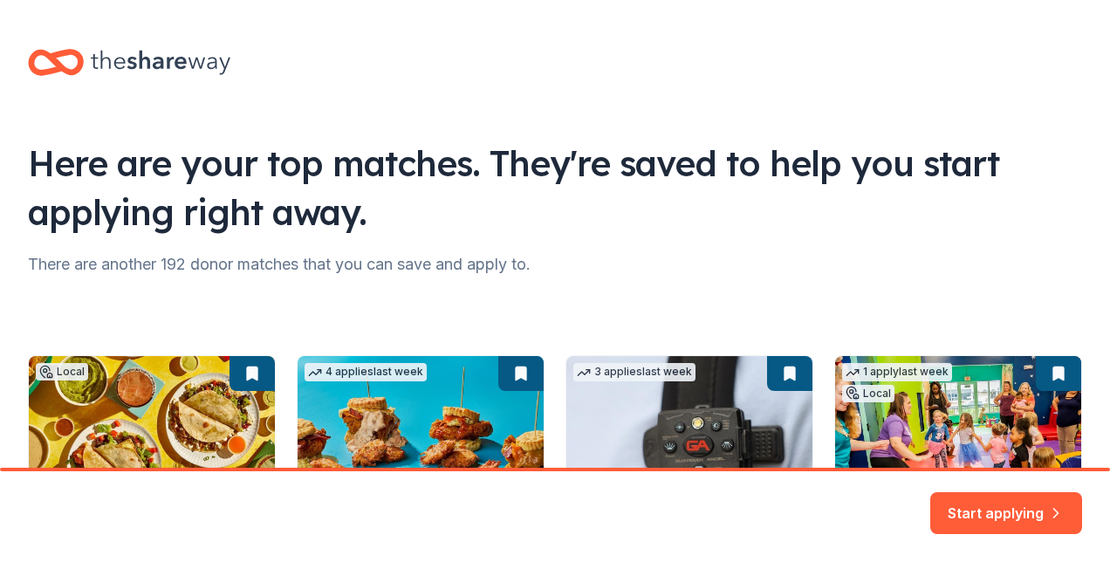
drag, startPoint x: 1105, startPoint y: 61, endPoint x: 1113, endPoint y: 220, distance: 159.1
click at [1109, 220] on html "Here are your top matches. They're saved to help you start applying right away.…" at bounding box center [555, 281] width 1110 height 562
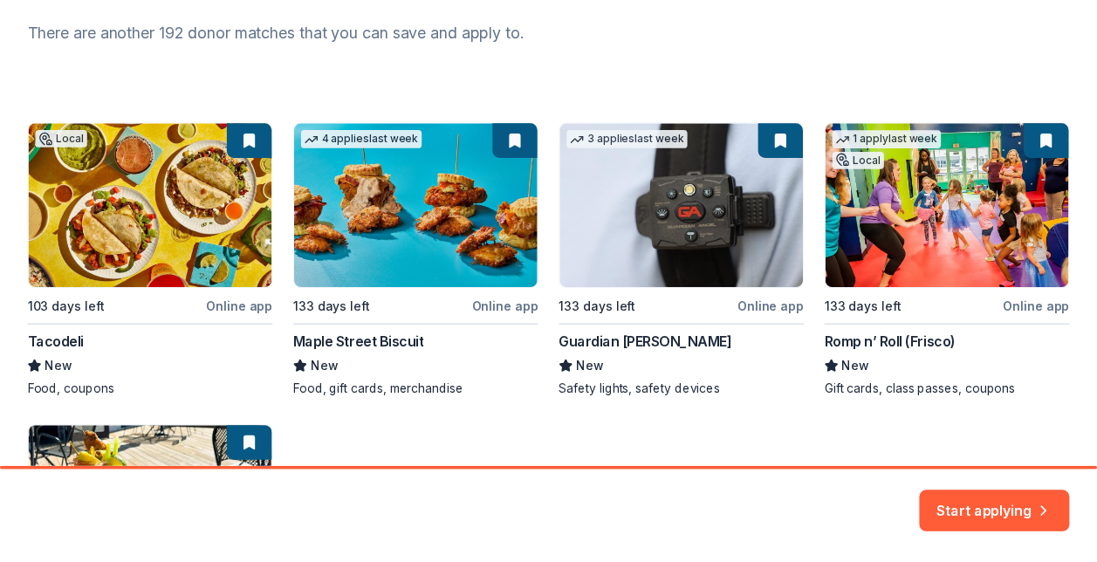
scroll to position [244, 0]
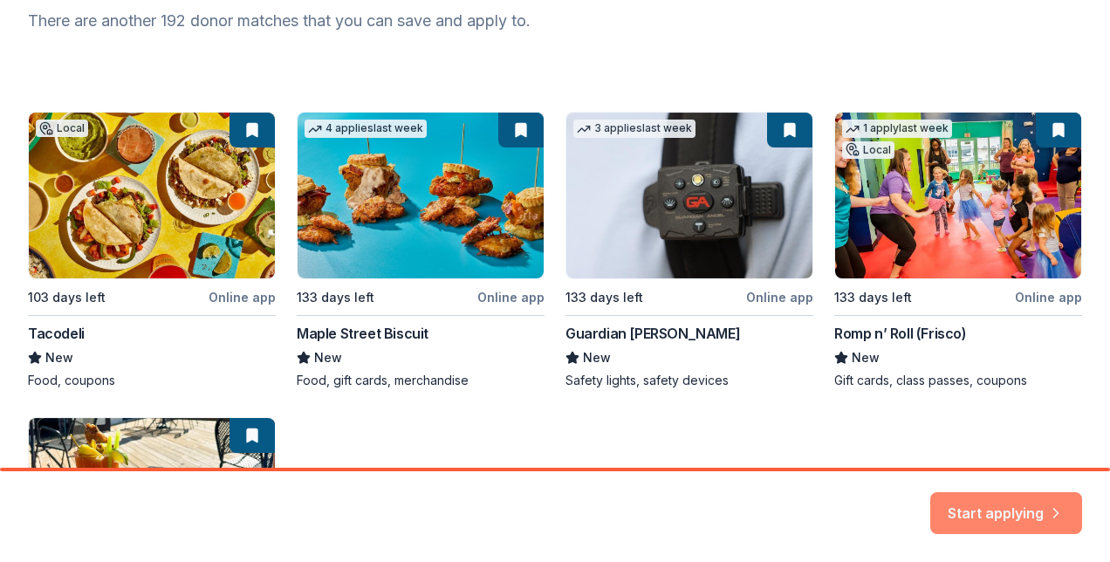
click at [1000, 513] on button "Start applying" at bounding box center [1007, 503] width 152 height 42
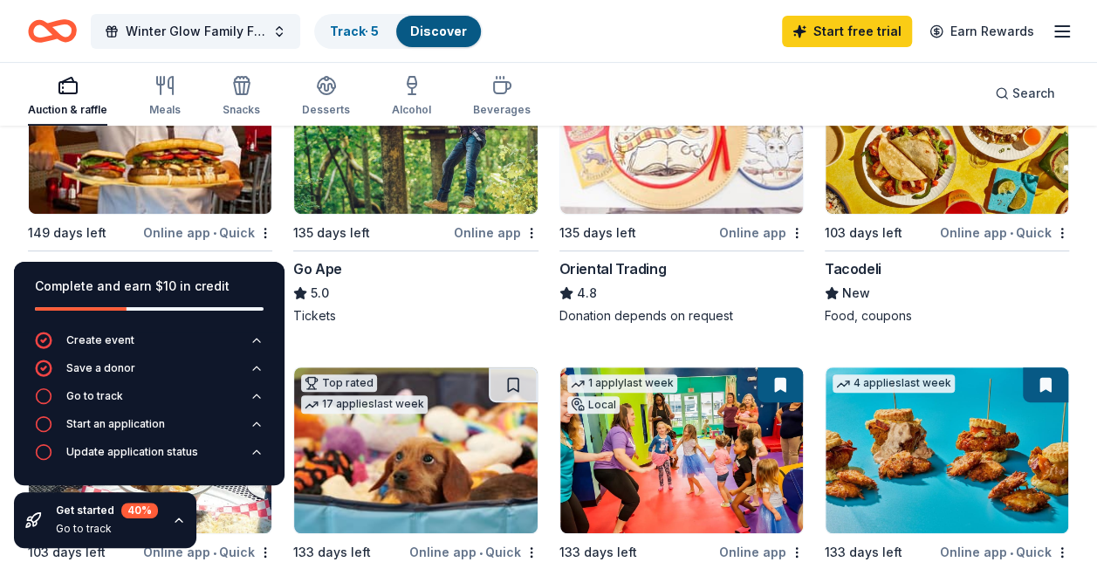
scroll to position [277, 0]
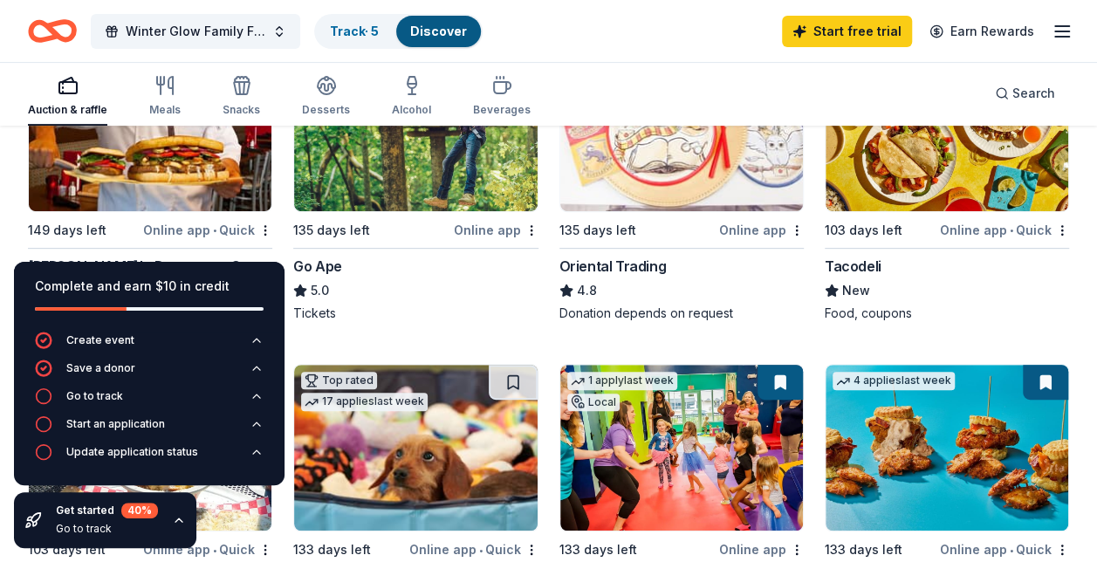
click at [209, 281] on div "Complete and earn $10 in credit" at bounding box center [149, 286] width 229 height 21
click at [175, 524] on icon "button" at bounding box center [179, 520] width 14 height 14
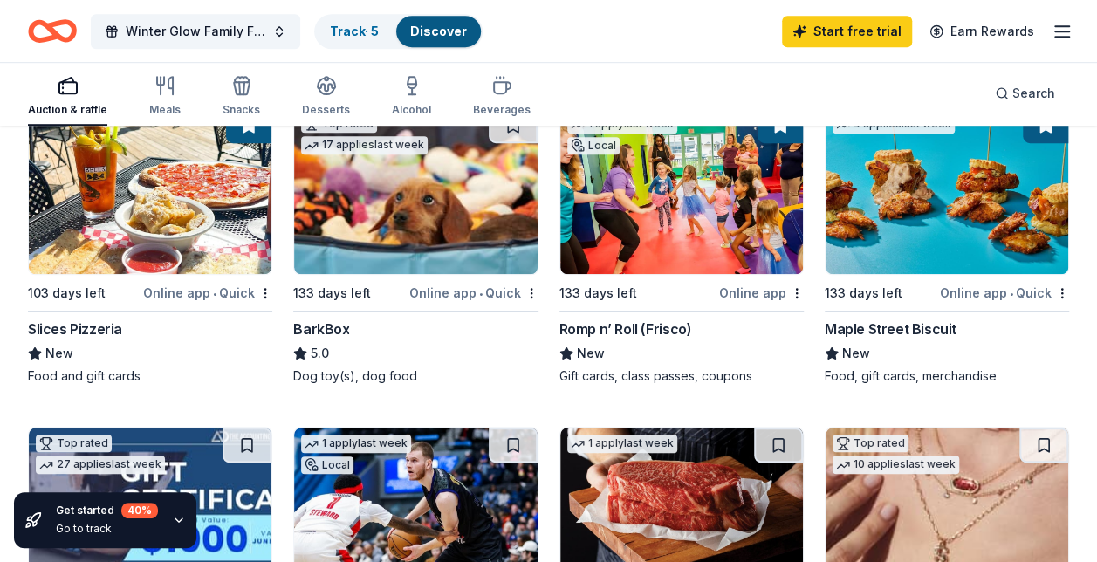
scroll to position [545, 0]
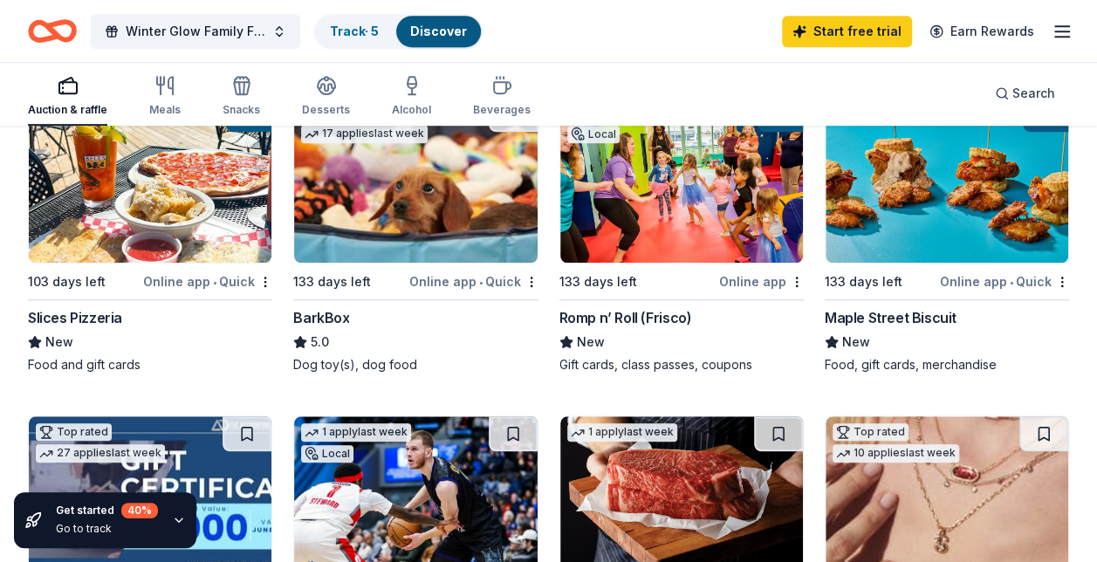
click at [983, 271] on div "Online app • Quick" at bounding box center [1004, 282] width 129 height 22
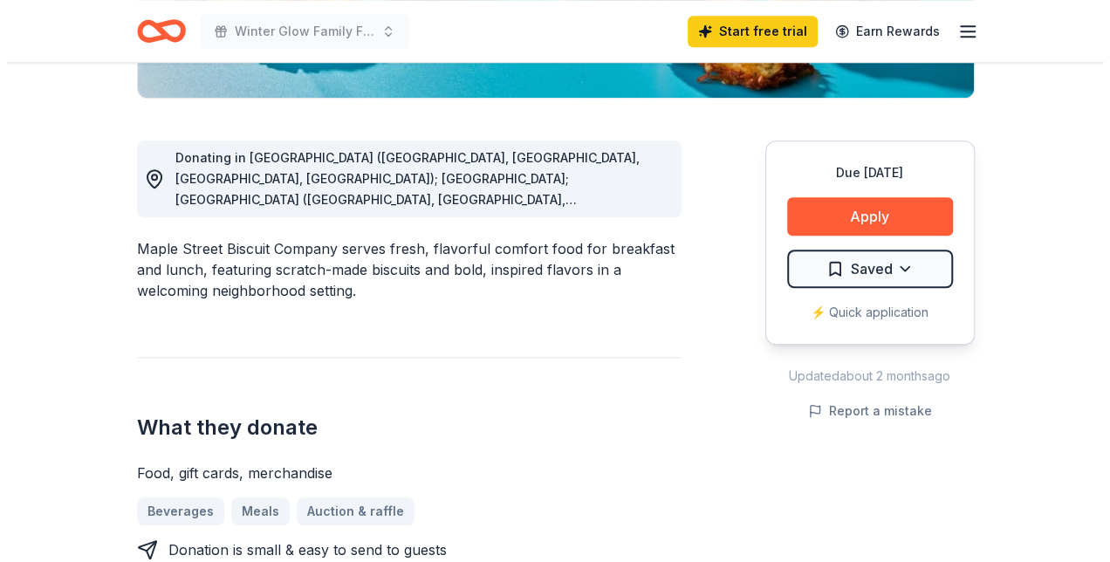
scroll to position [429, 0]
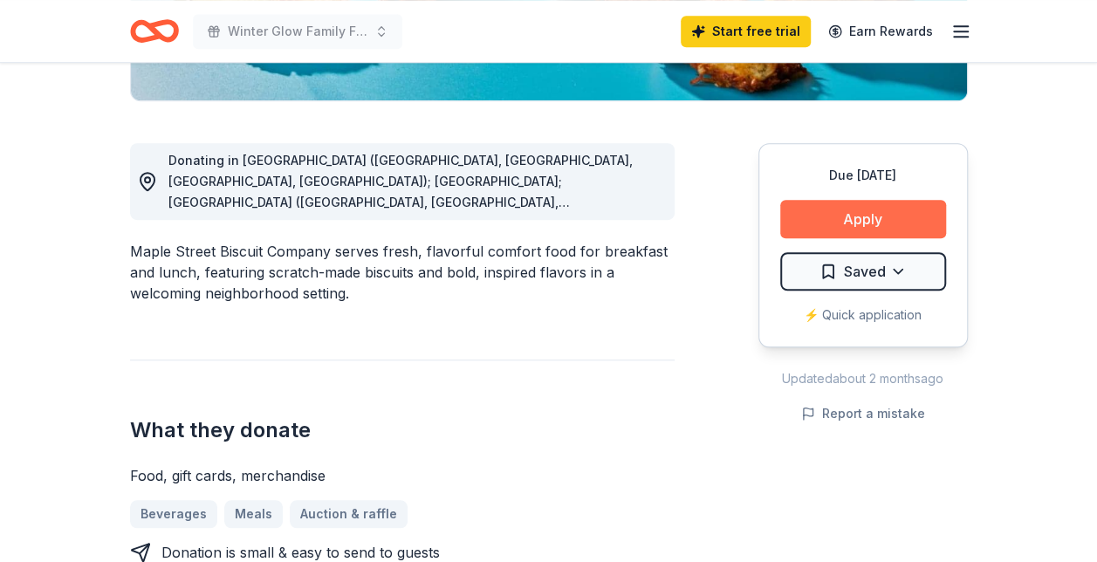
click at [904, 216] on button "Apply" at bounding box center [863, 219] width 166 height 38
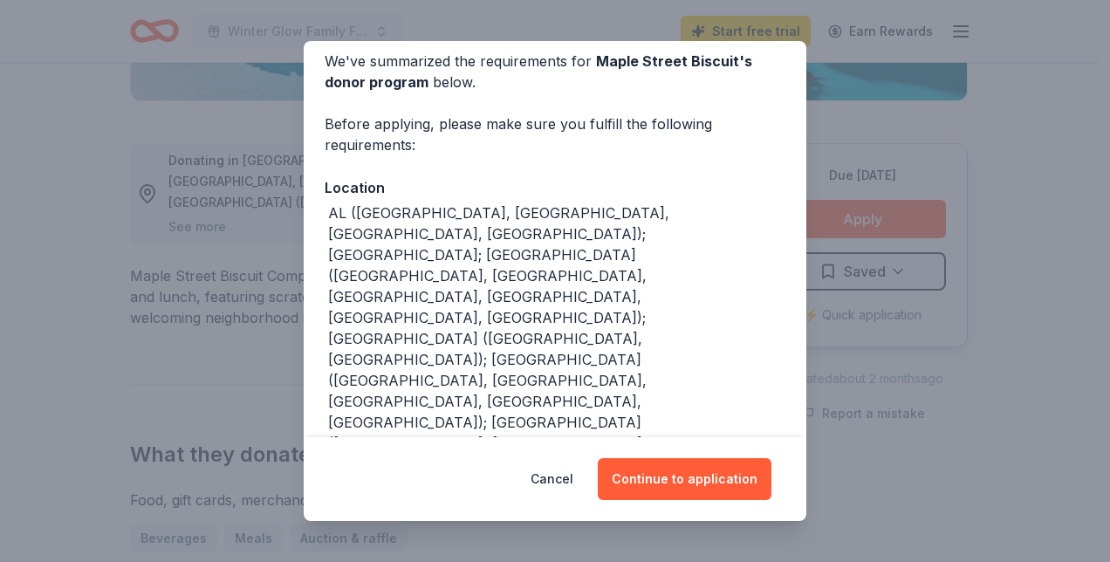
scroll to position [124, 0]
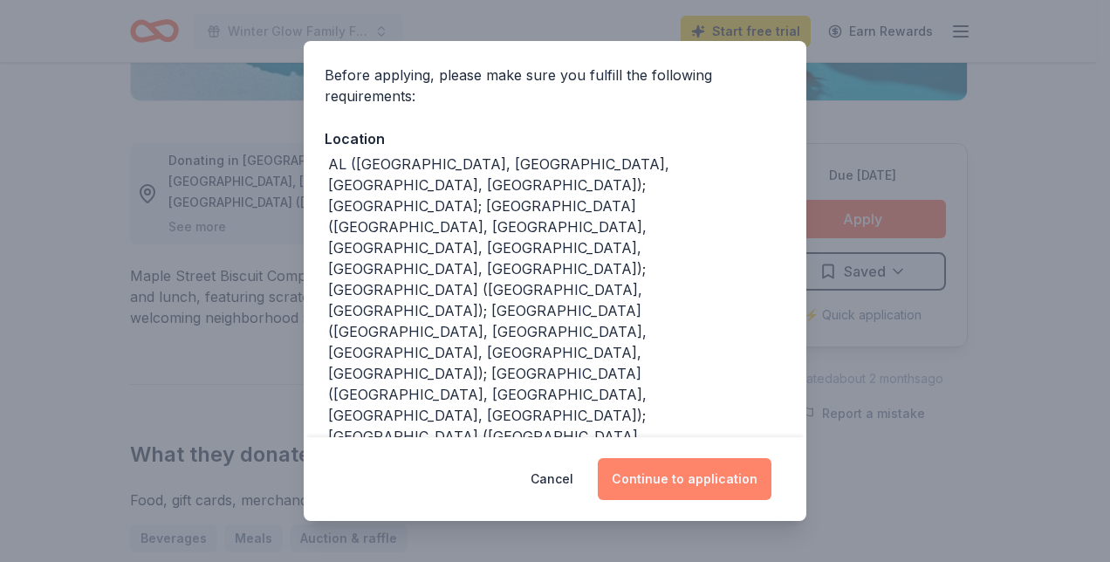
click at [665, 476] on button "Continue to application" at bounding box center [685, 479] width 174 height 42
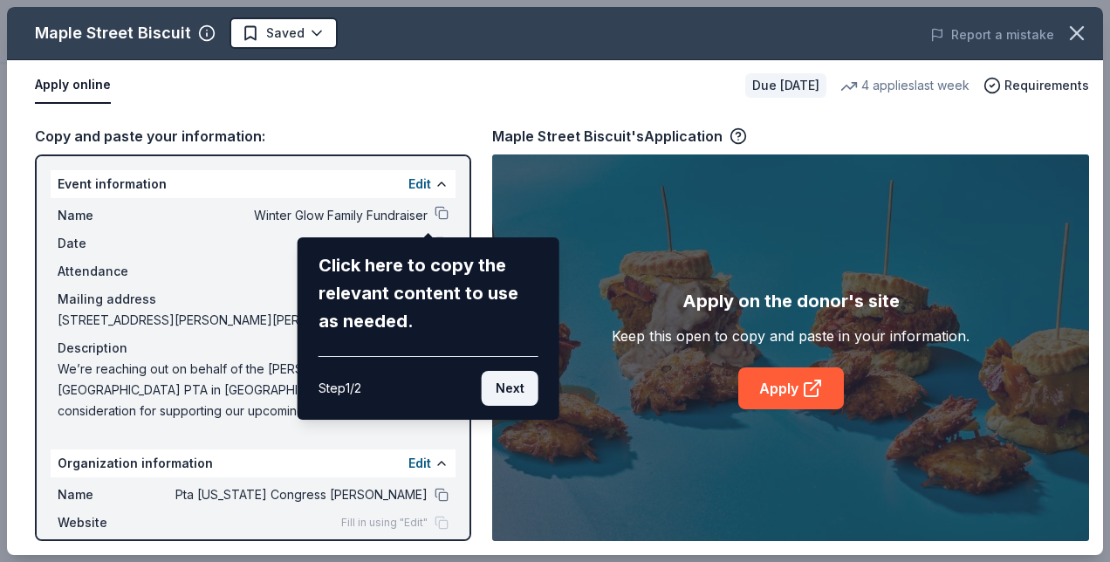
click at [485, 379] on button "Next" at bounding box center [510, 388] width 57 height 35
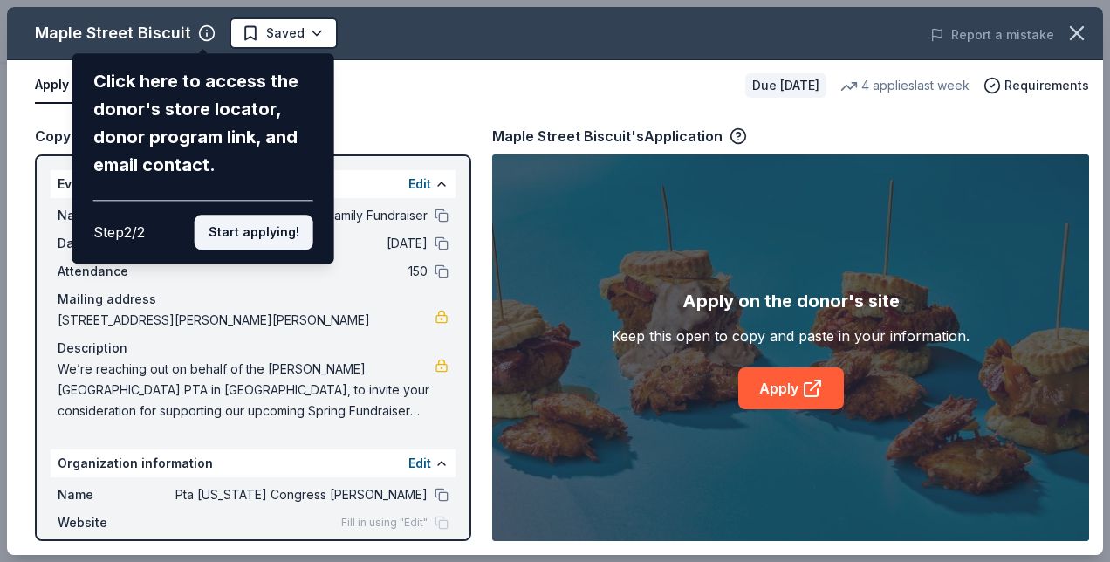
click at [302, 243] on button "Start applying!" at bounding box center [254, 232] width 119 height 35
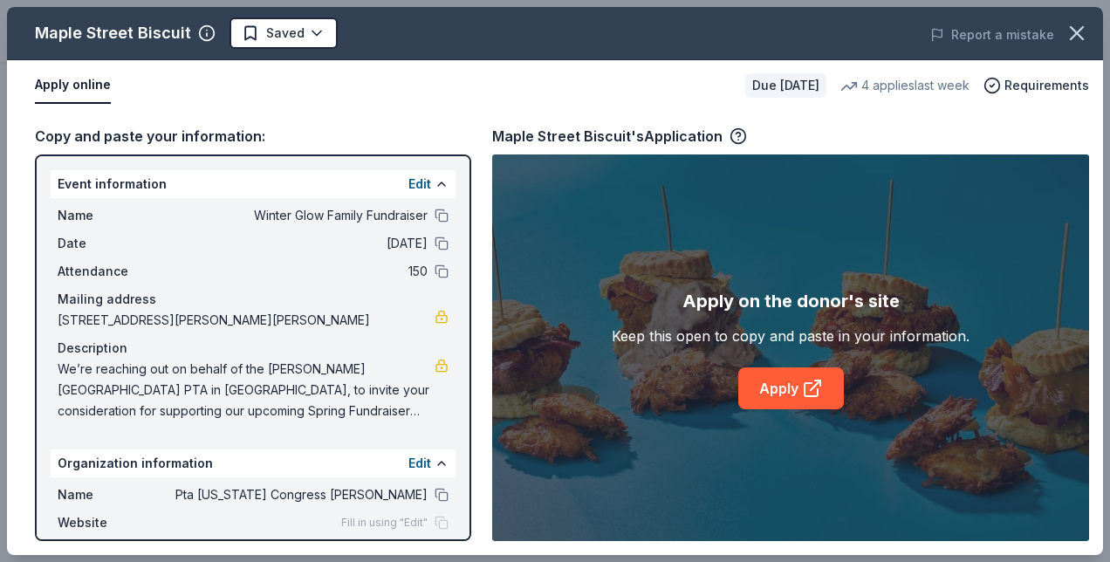
drag, startPoint x: 470, startPoint y: 259, endPoint x: 470, endPoint y: 271, distance: 12.2
click at [470, 271] on div "Event information Edit Name Winter Glow Family Fundraiser Date 02/21/26 Attenda…" at bounding box center [253, 348] width 436 height 387
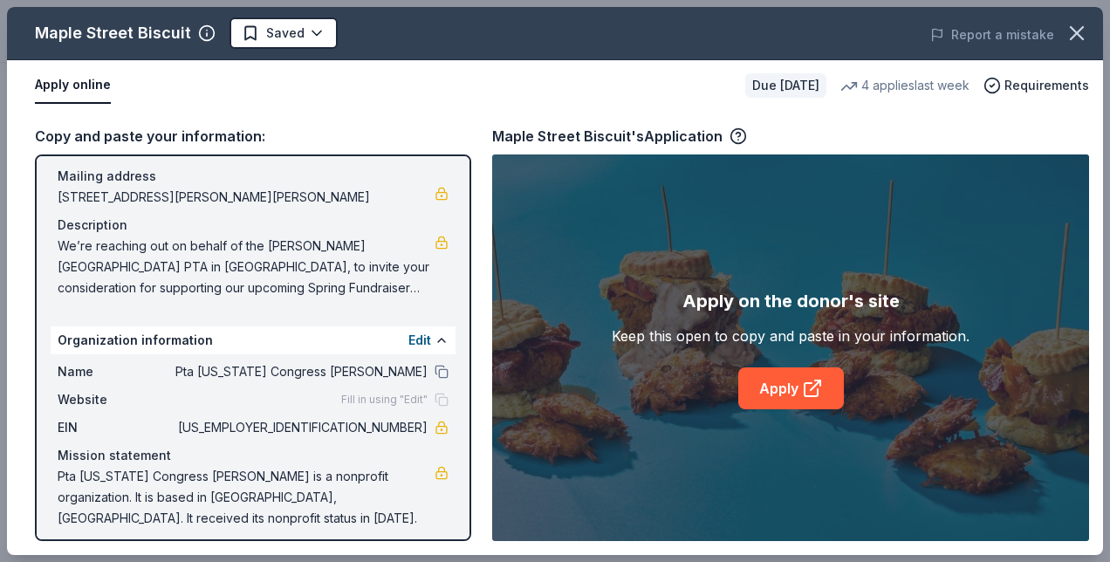
scroll to position [134, 0]
